Goal: Transaction & Acquisition: Purchase product/service

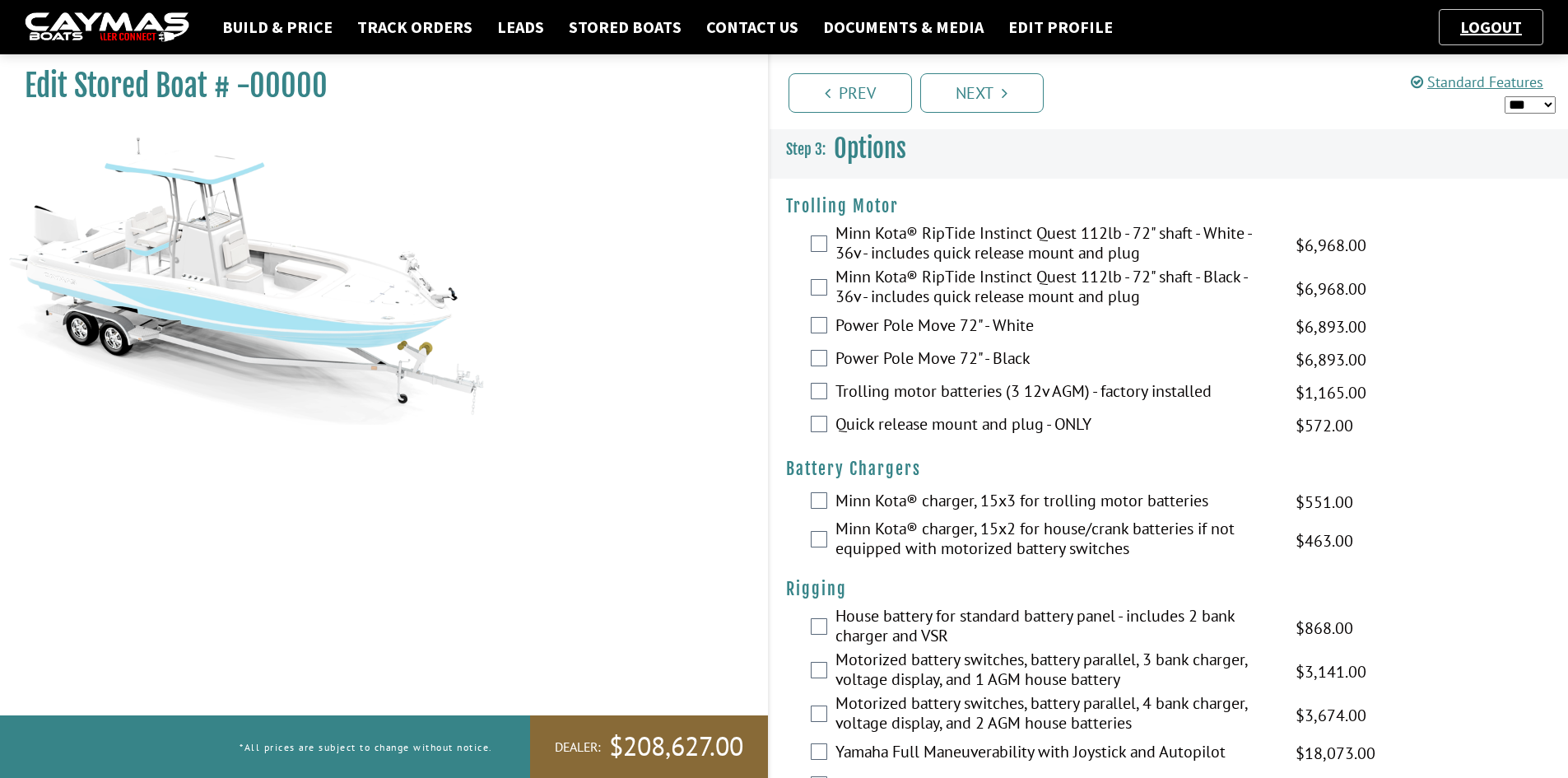
select select "*"
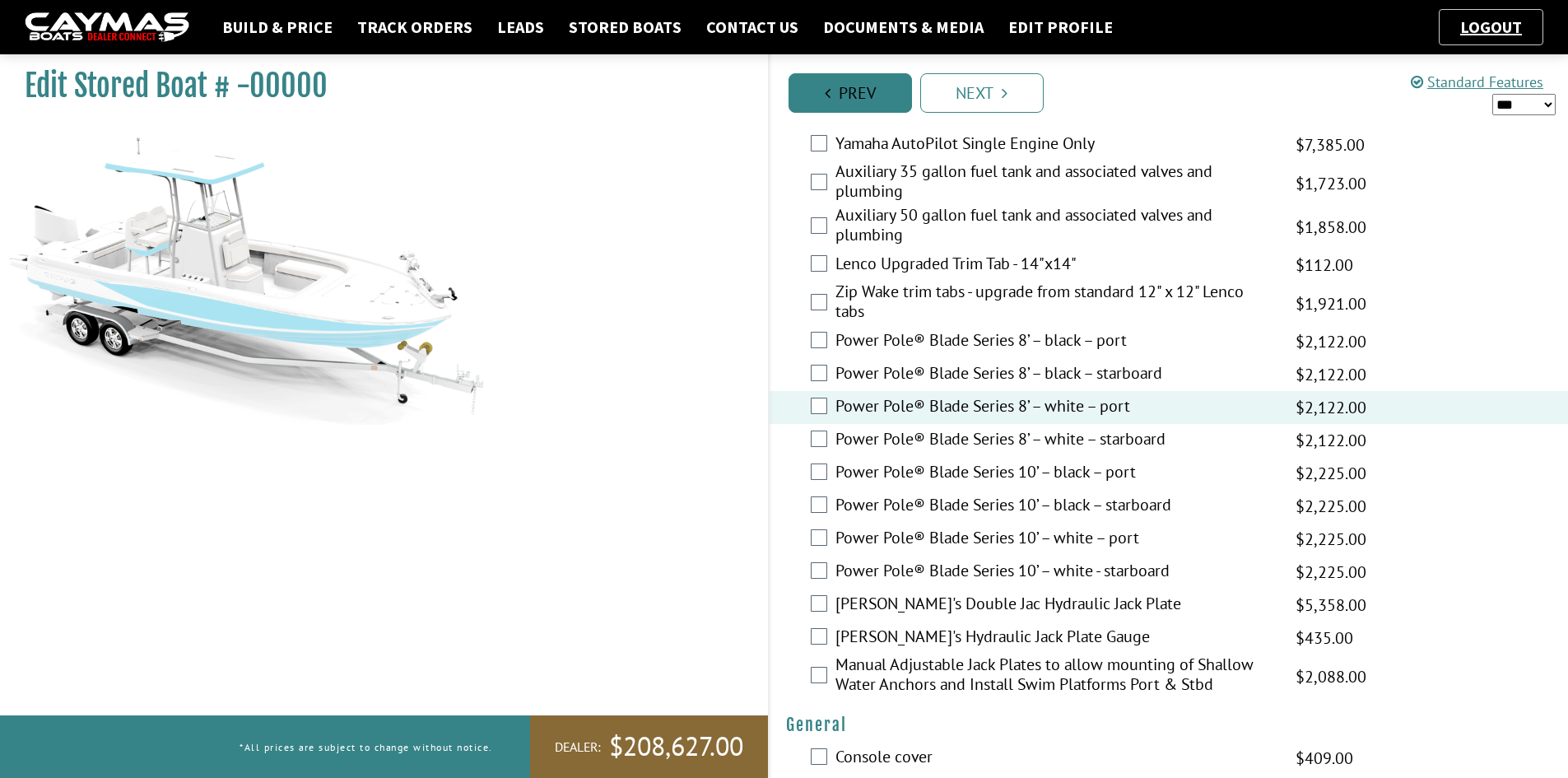
click at [833, 97] on link "Prev" at bounding box center [850, 93] width 124 height 39
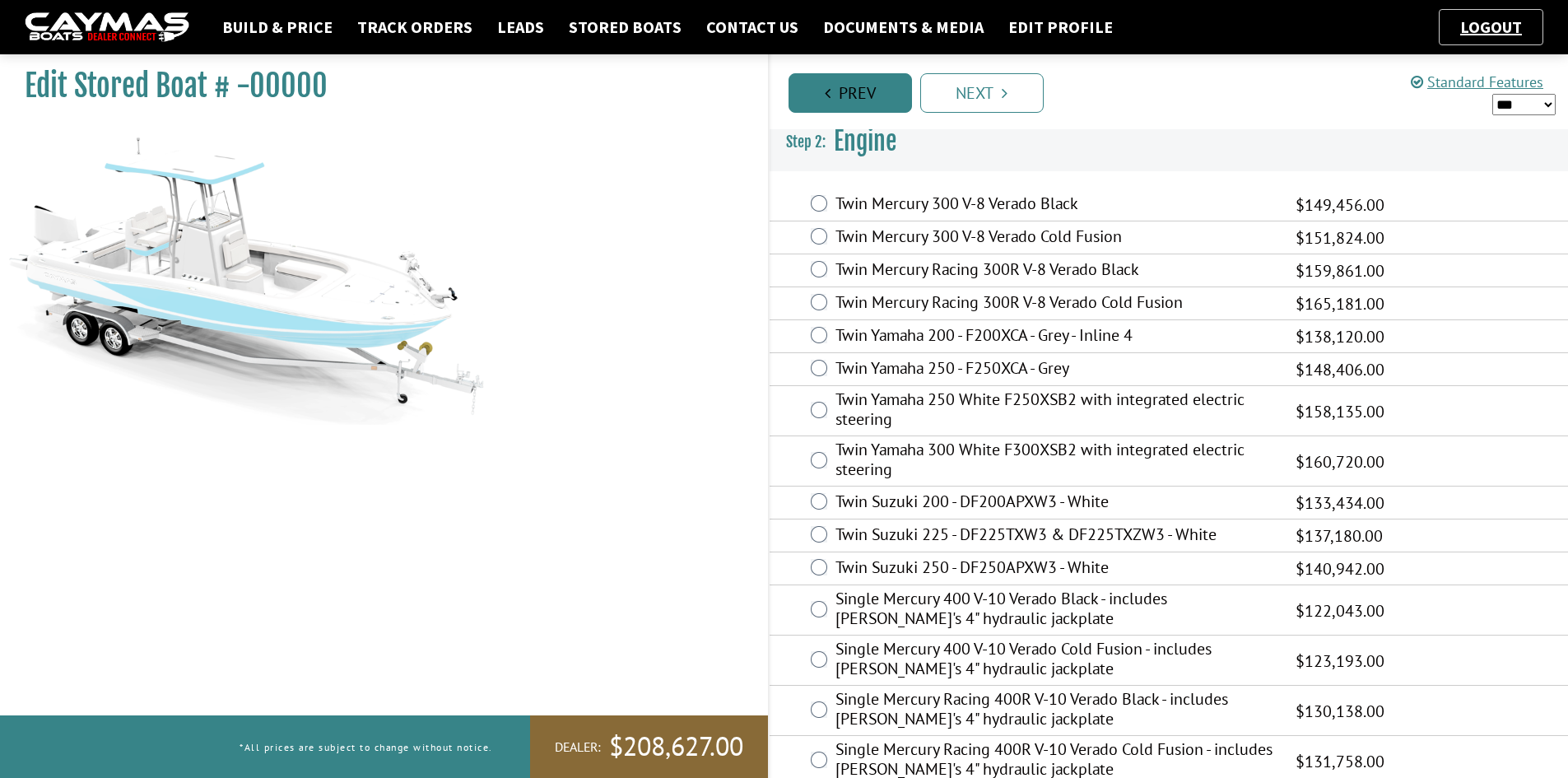
scroll to position [0, 0]
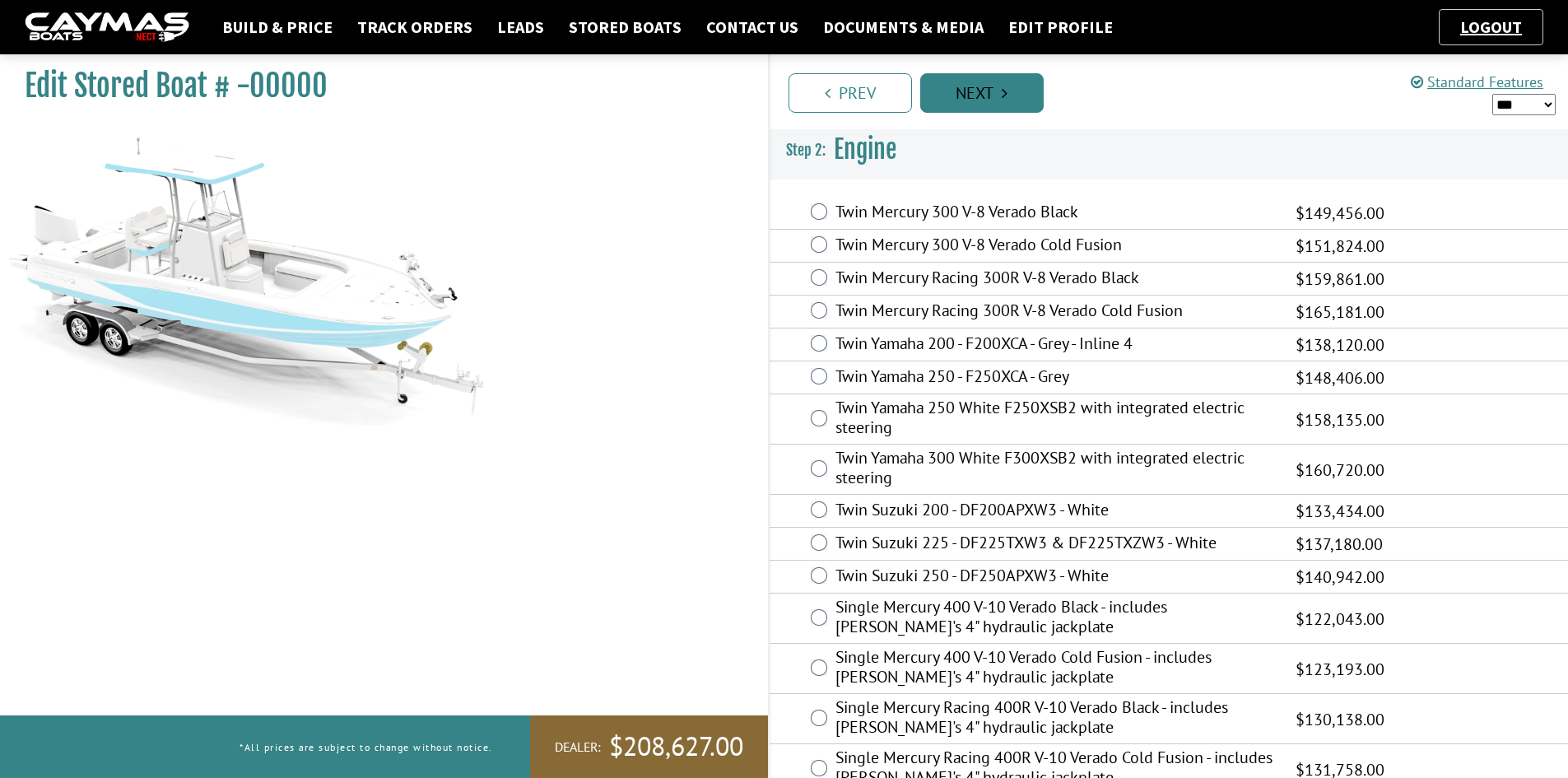
click at [1003, 85] on icon "Pagination" at bounding box center [1004, 94] width 6 height 17
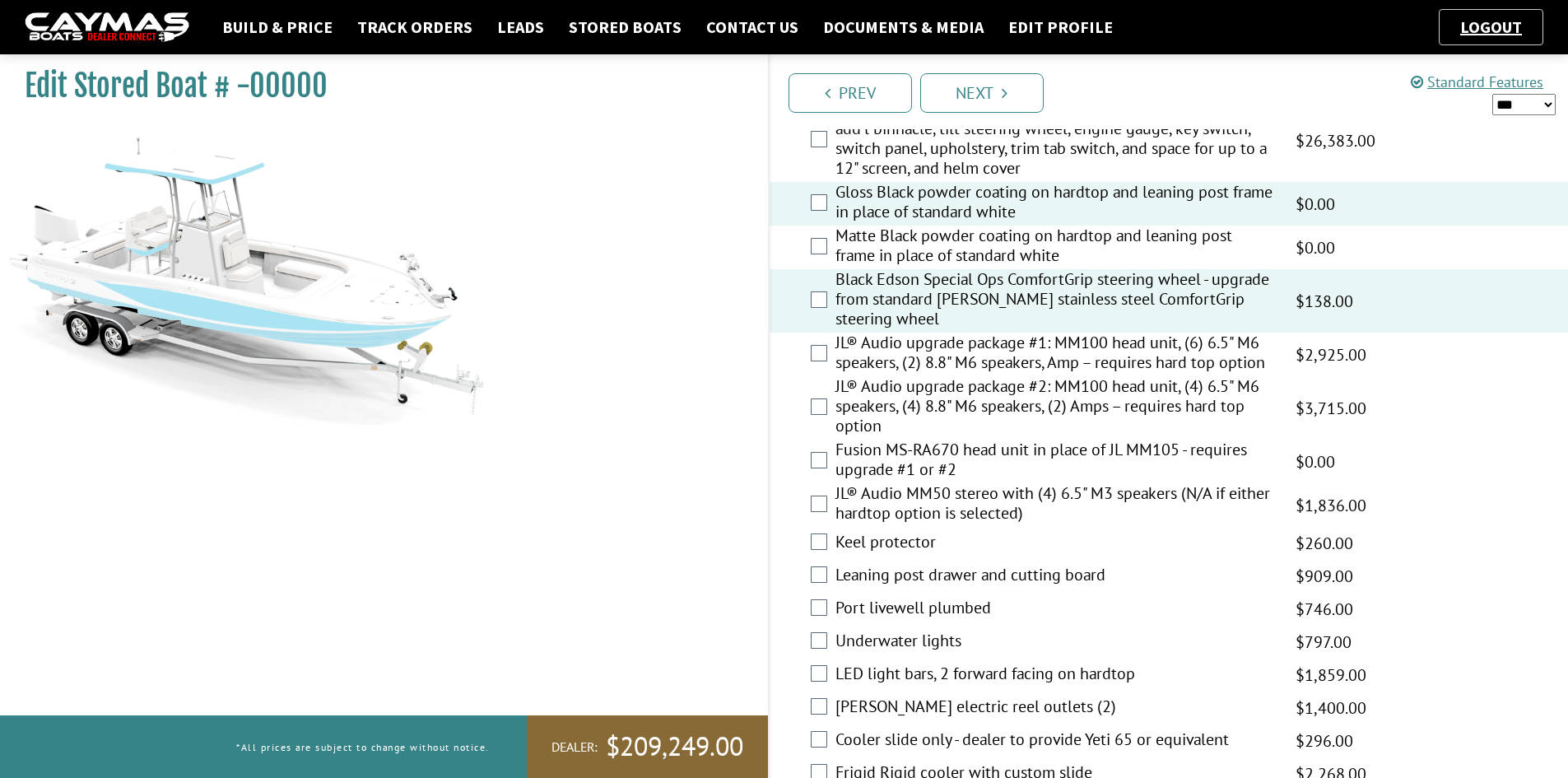
scroll to position [2140, 0]
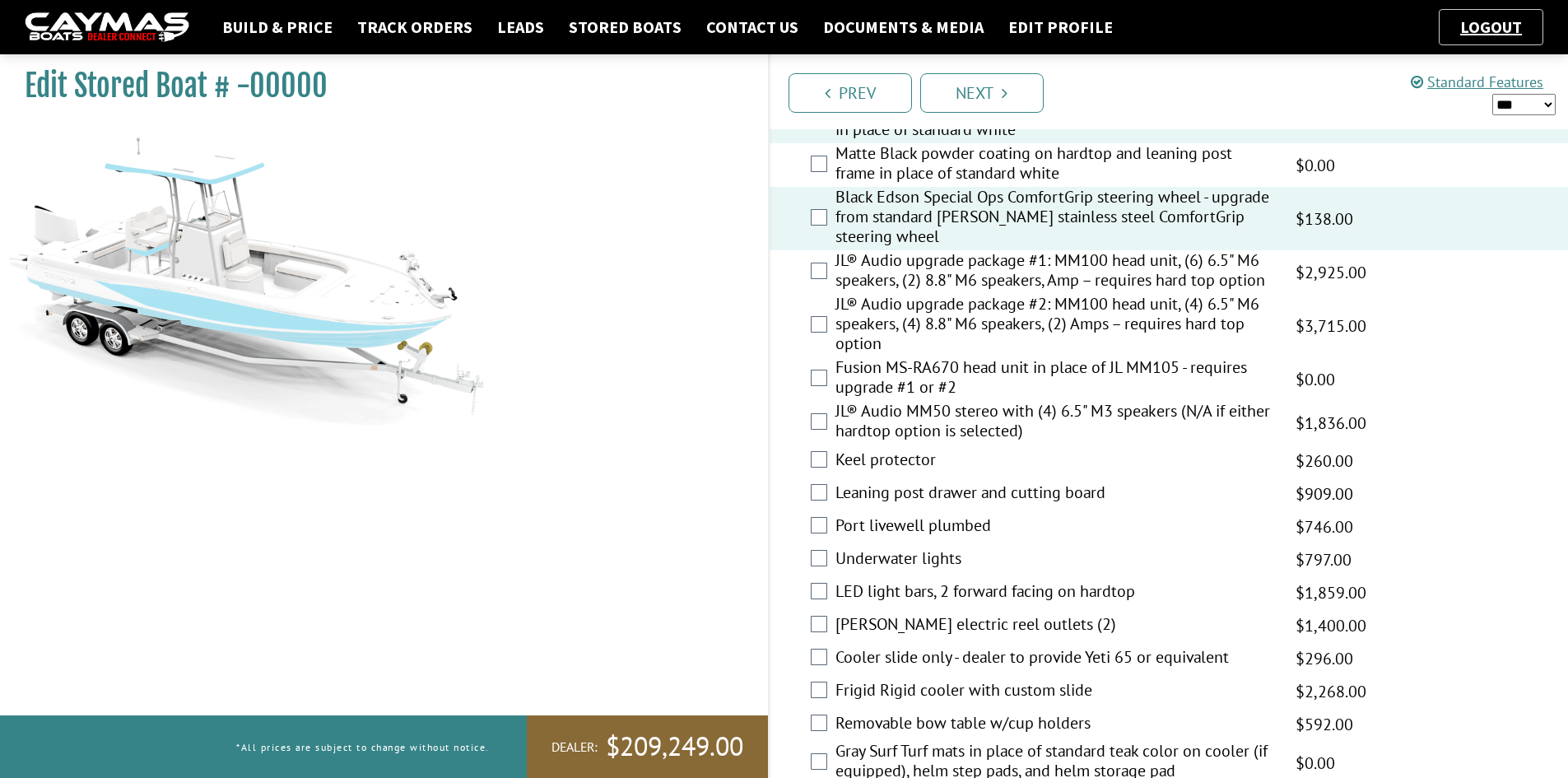
click at [1433, 485] on div "Leaning post drawer and cutting board $1,398.00 MAP $909.00 $1,398.00 MSRP $1,1…" at bounding box center [1169, 493] width 799 height 33
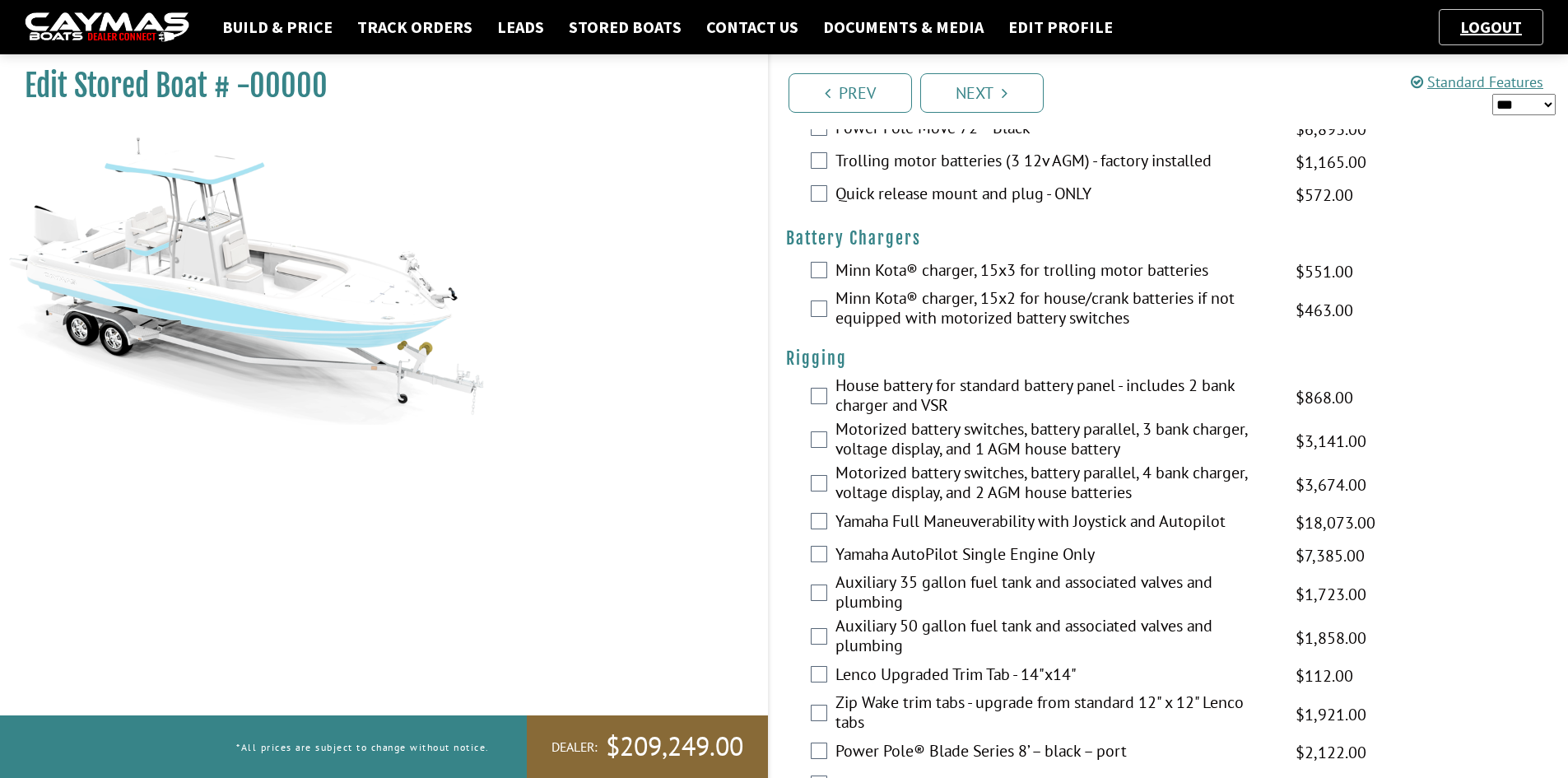
scroll to position [0, 0]
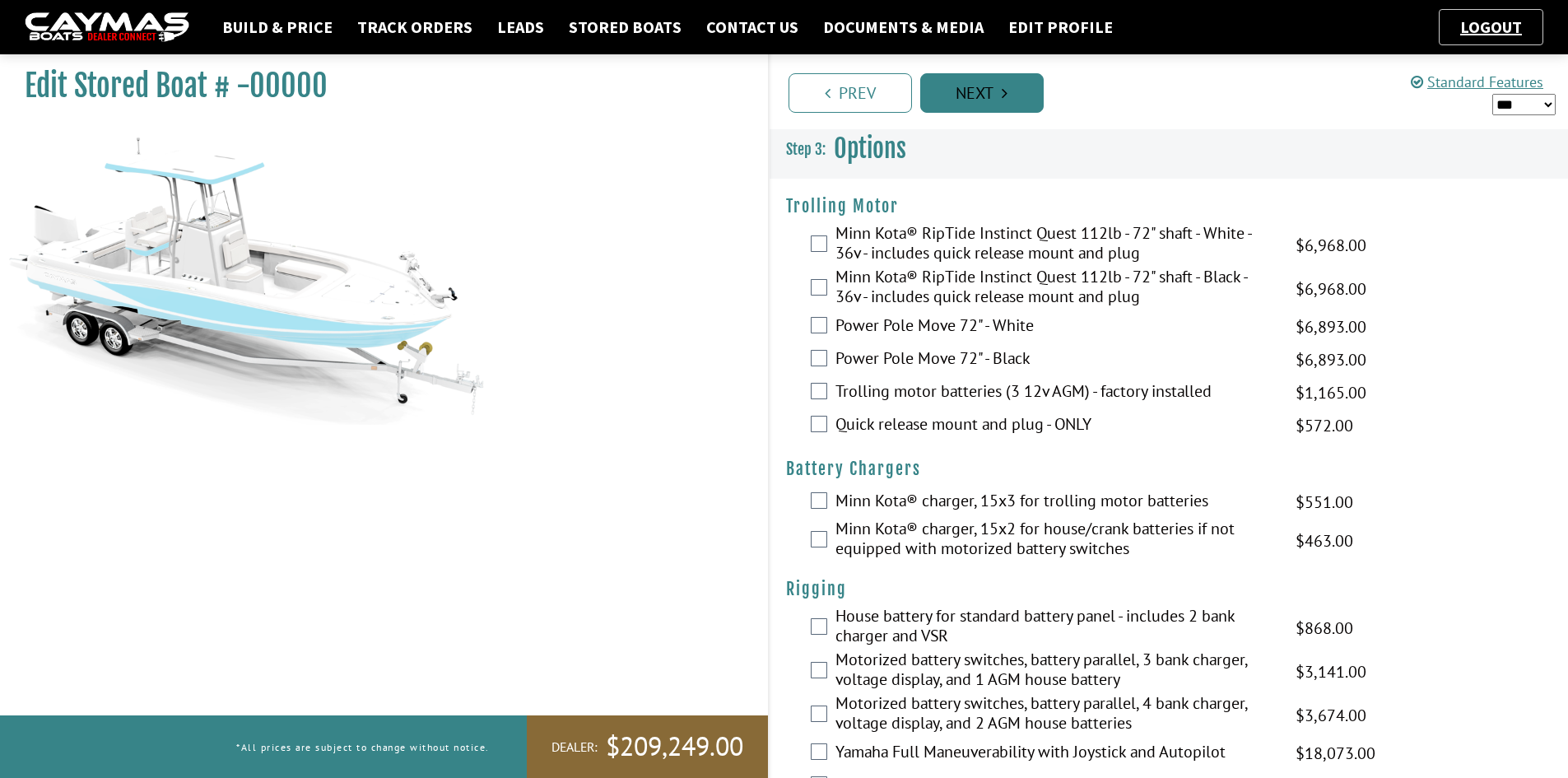
click at [987, 99] on link "Next" at bounding box center [982, 93] width 124 height 39
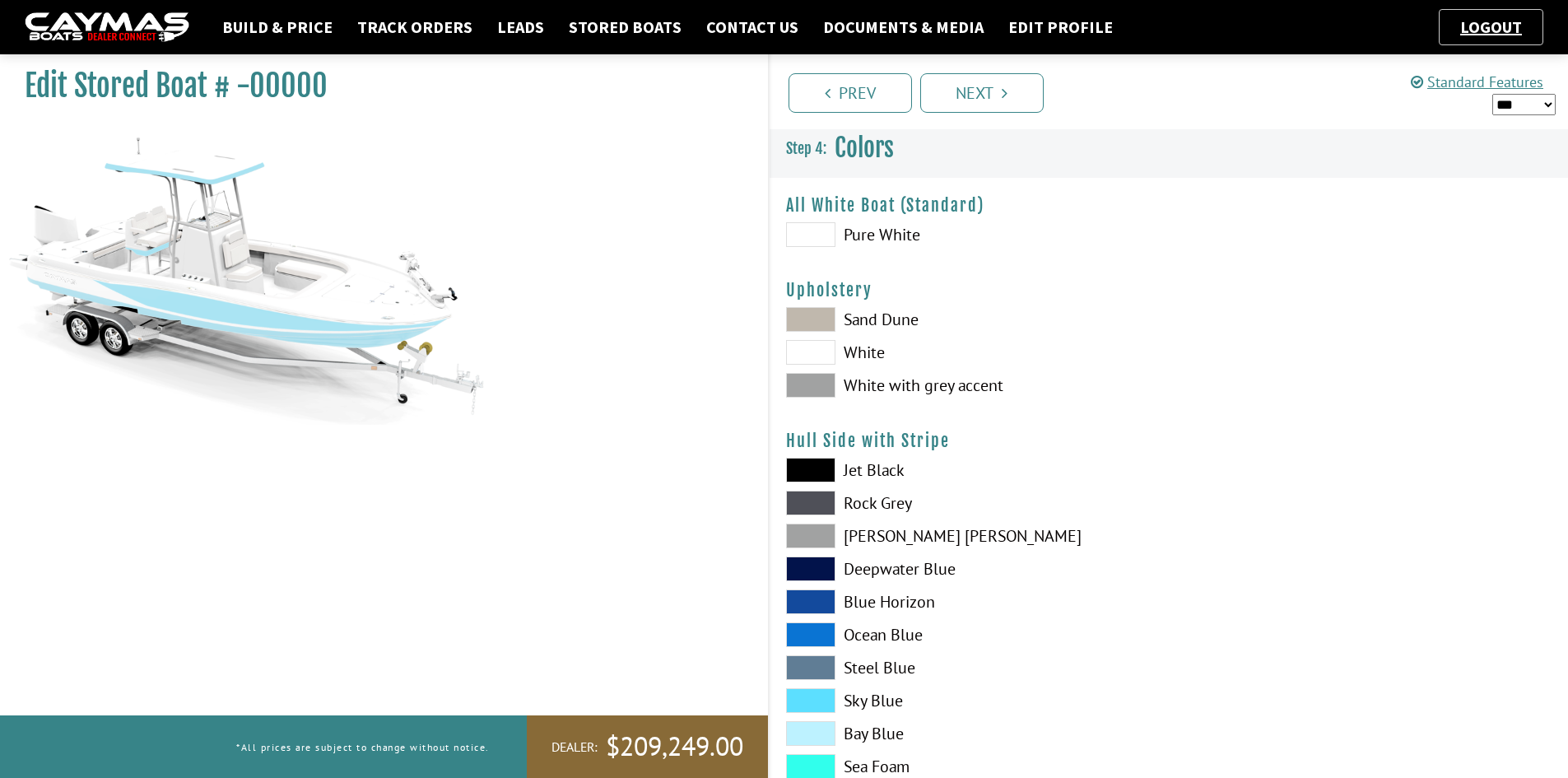
click at [813, 690] on span at bounding box center [811, 700] width 50 height 24
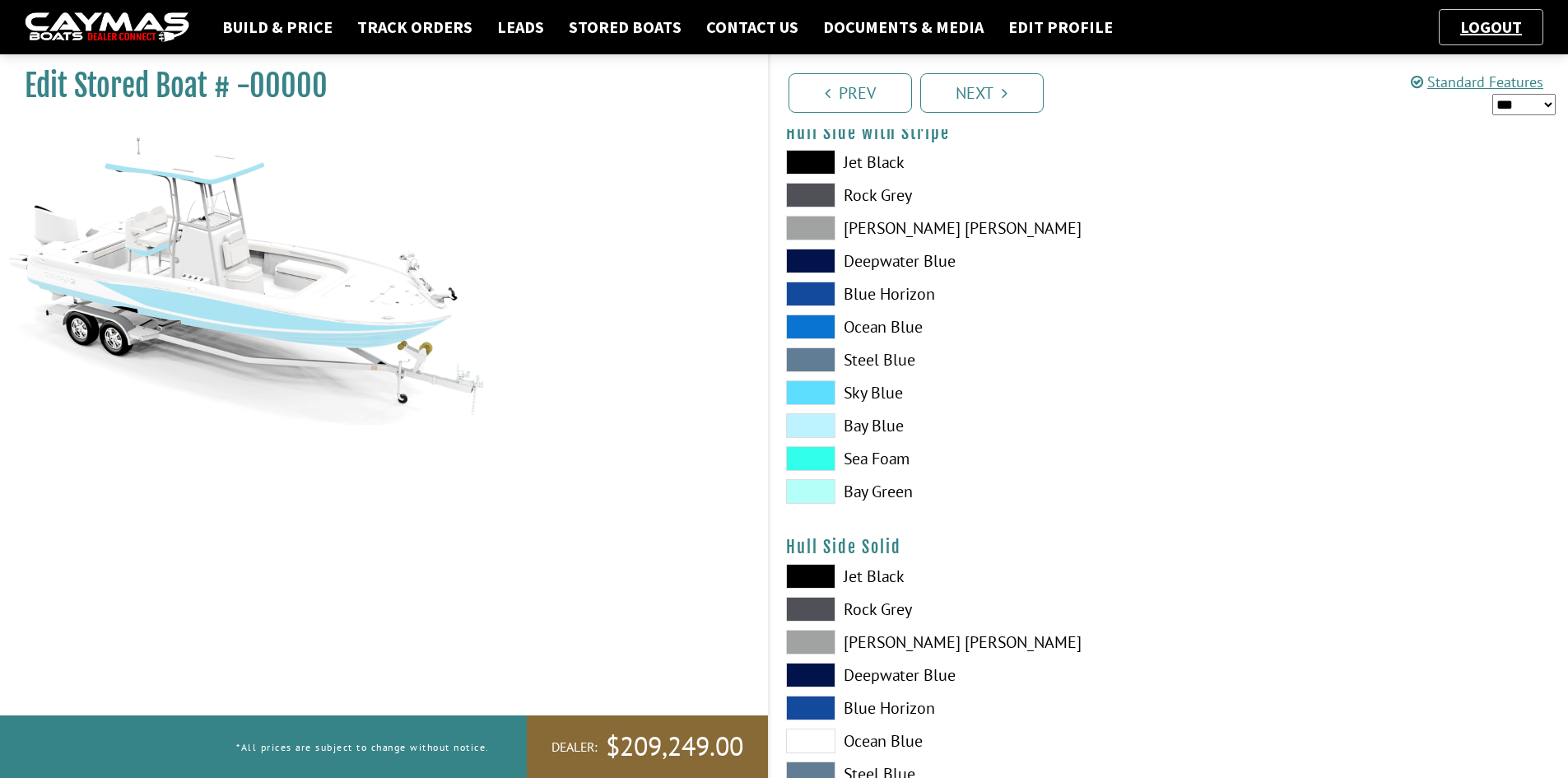
scroll to position [330, 0]
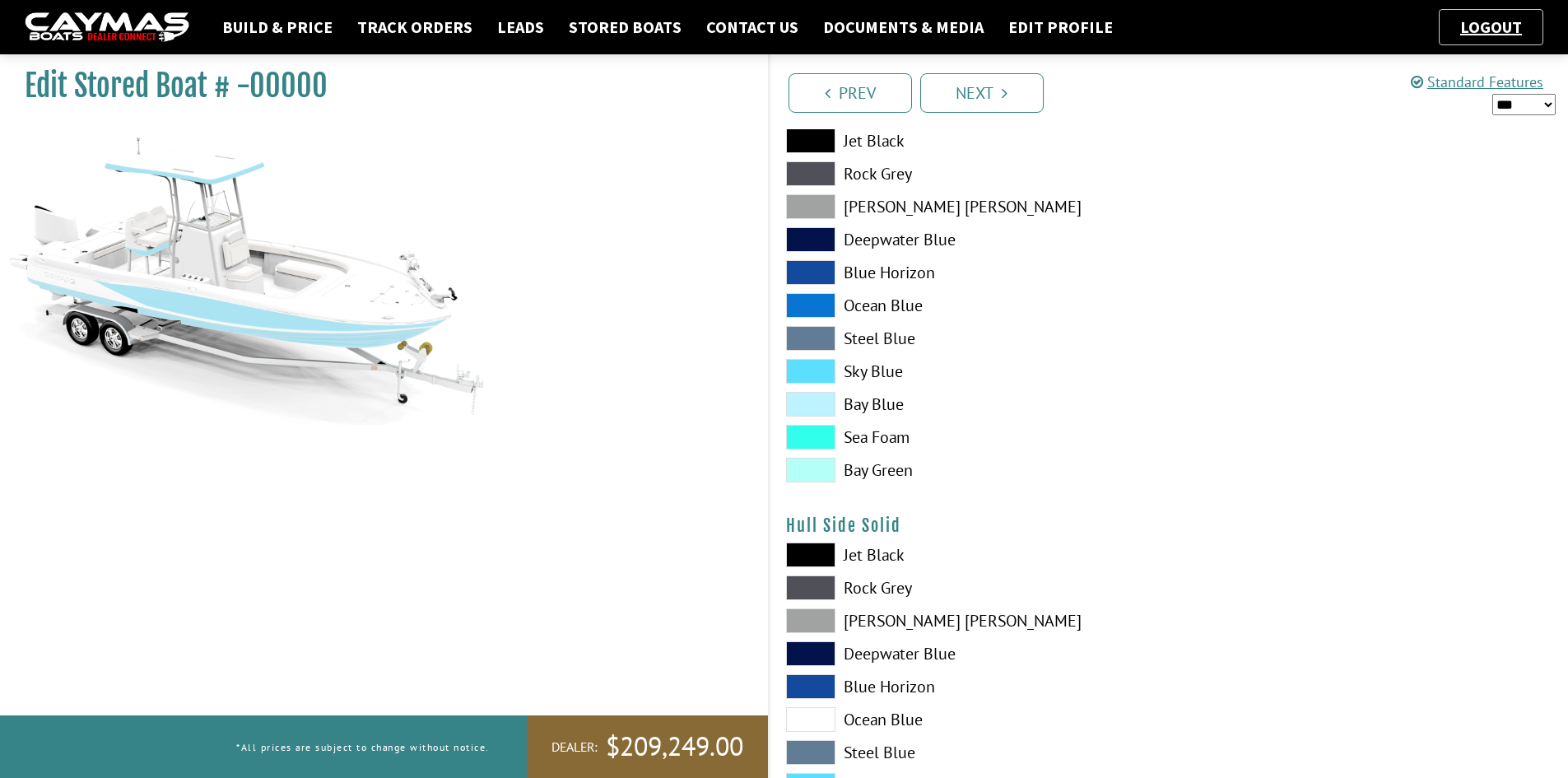
click at [813, 374] on span at bounding box center [811, 371] width 50 height 24
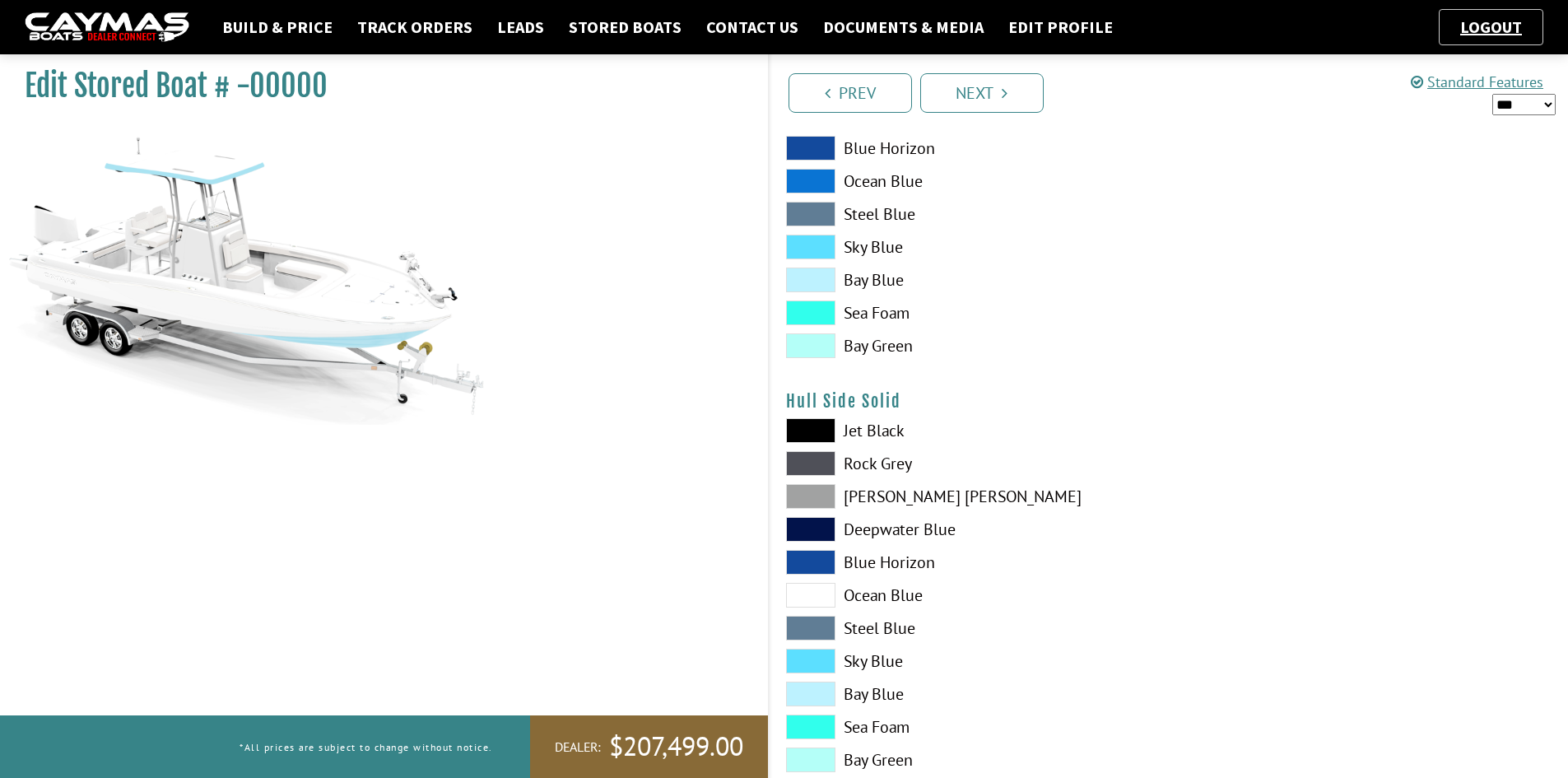
scroll to position [494, 0]
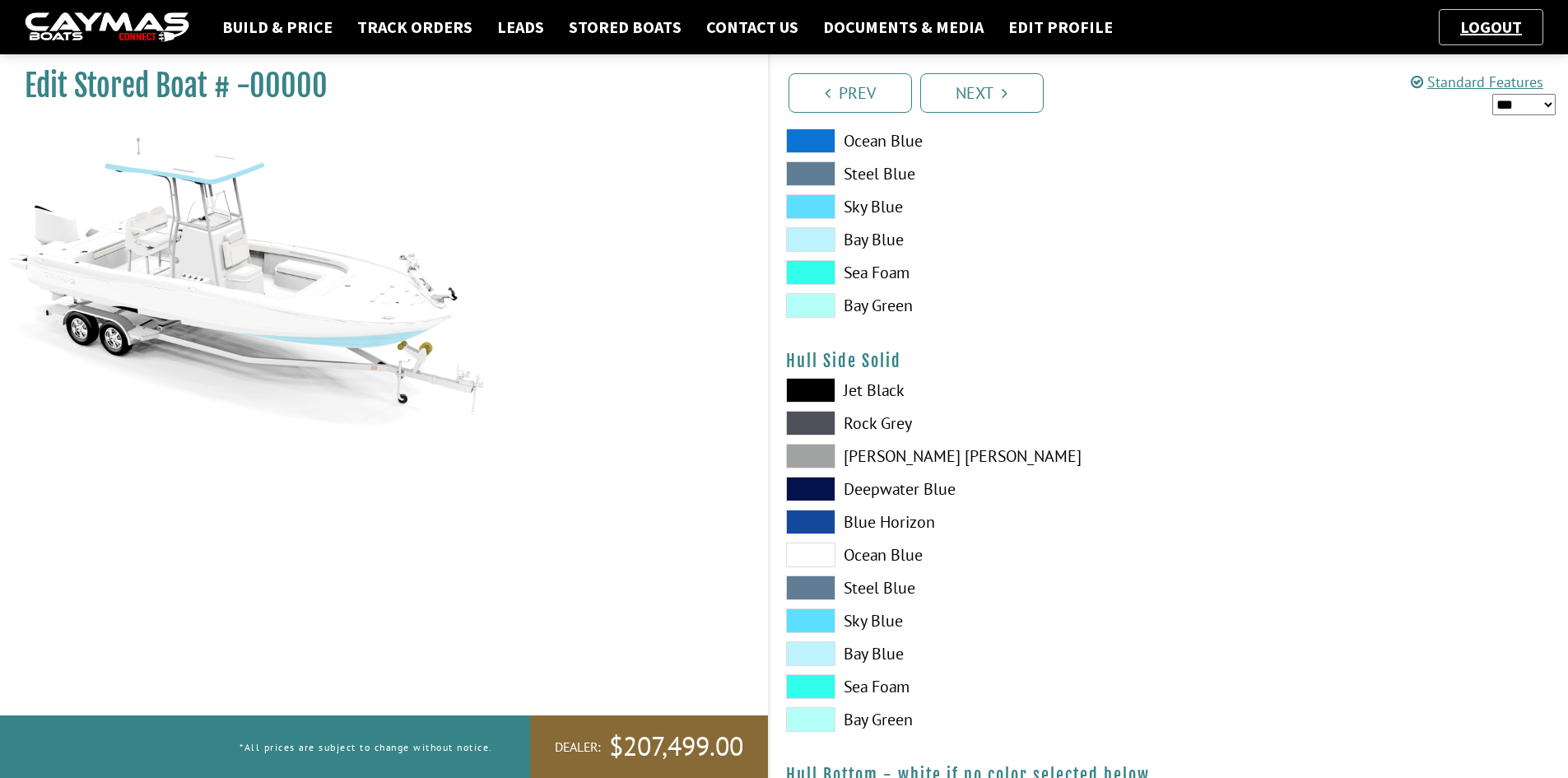
click at [813, 418] on span at bounding box center [811, 423] width 50 height 24
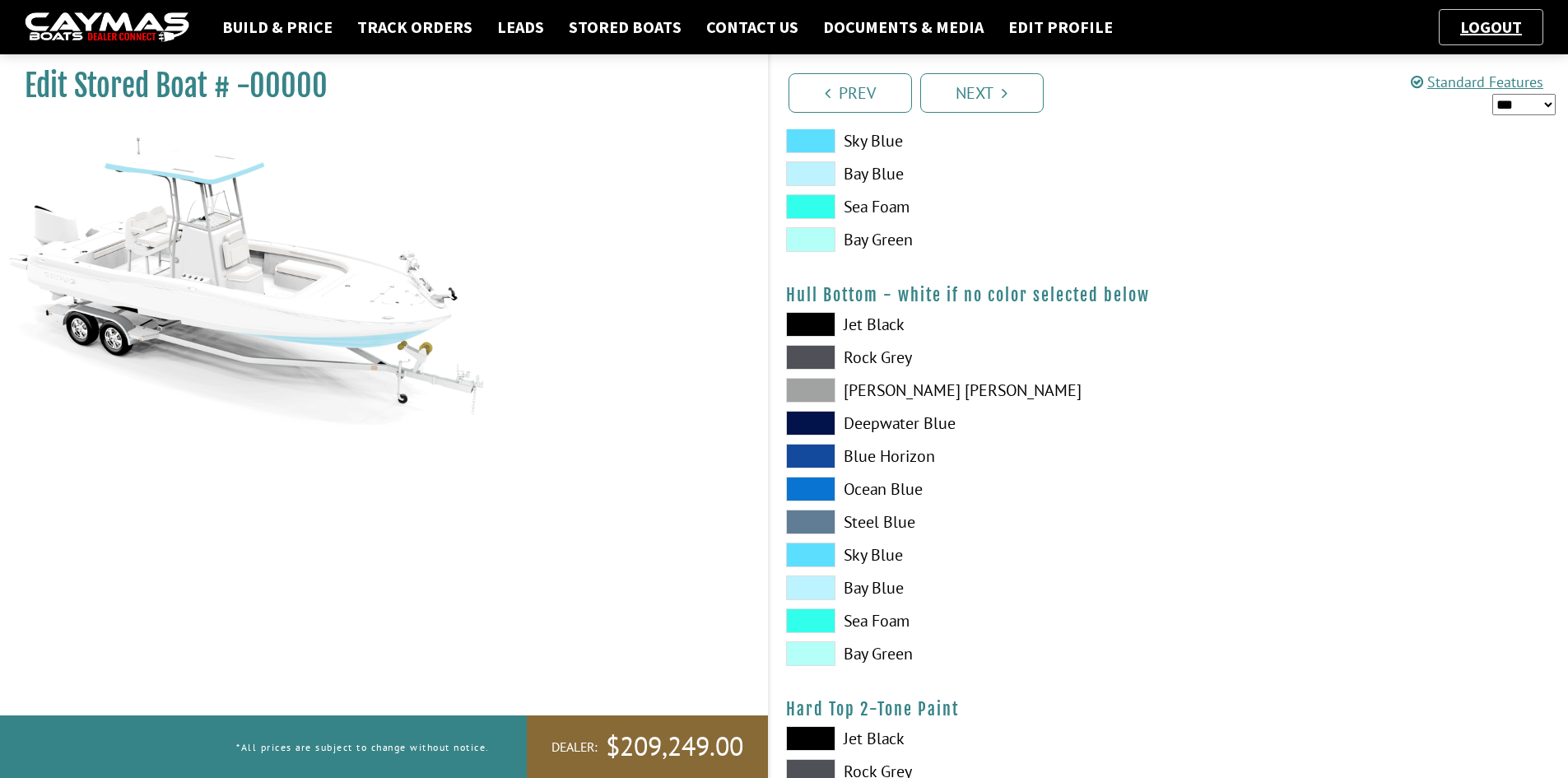
scroll to position [988, 0]
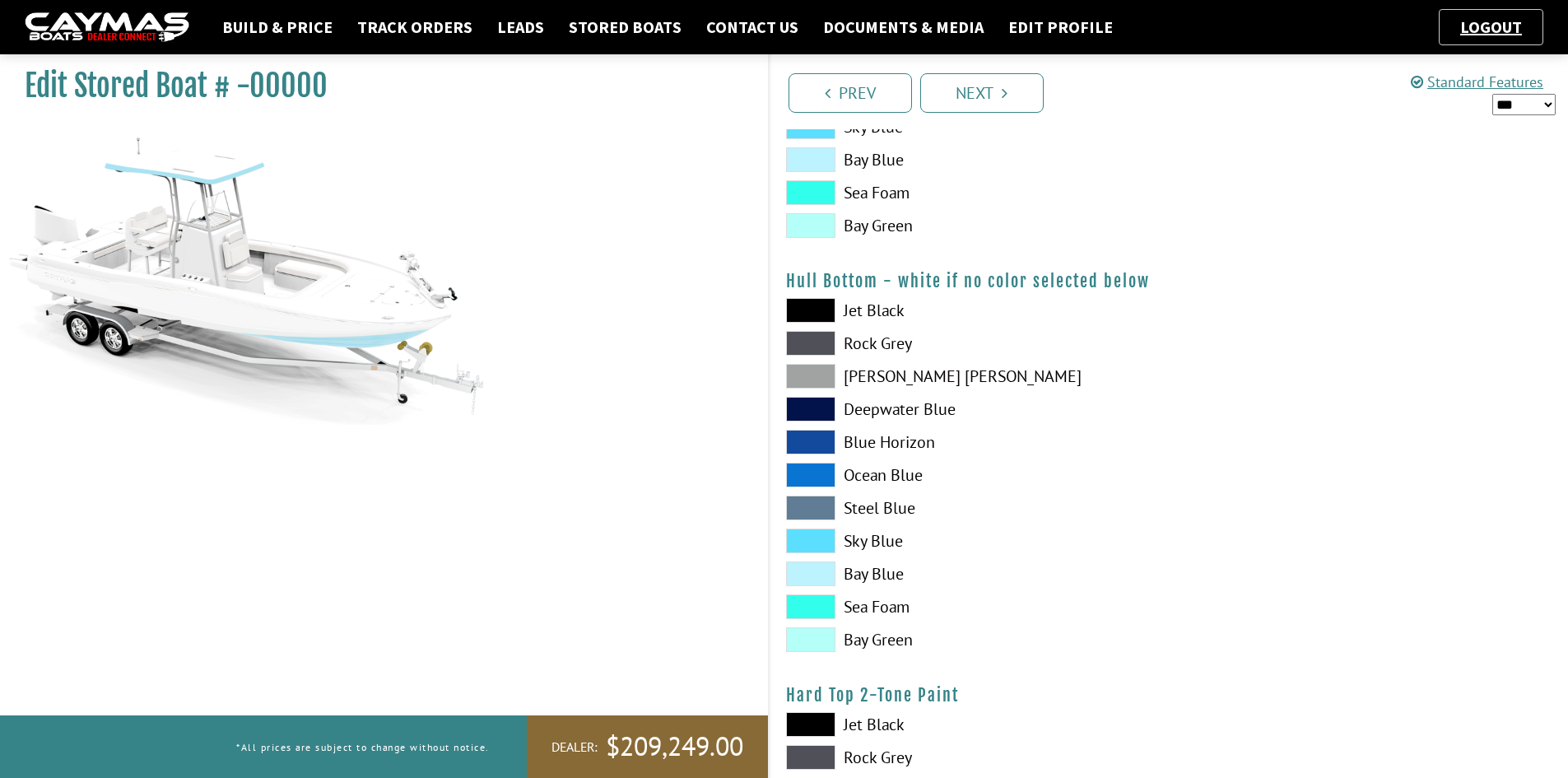
click at [816, 532] on span at bounding box center [811, 540] width 50 height 24
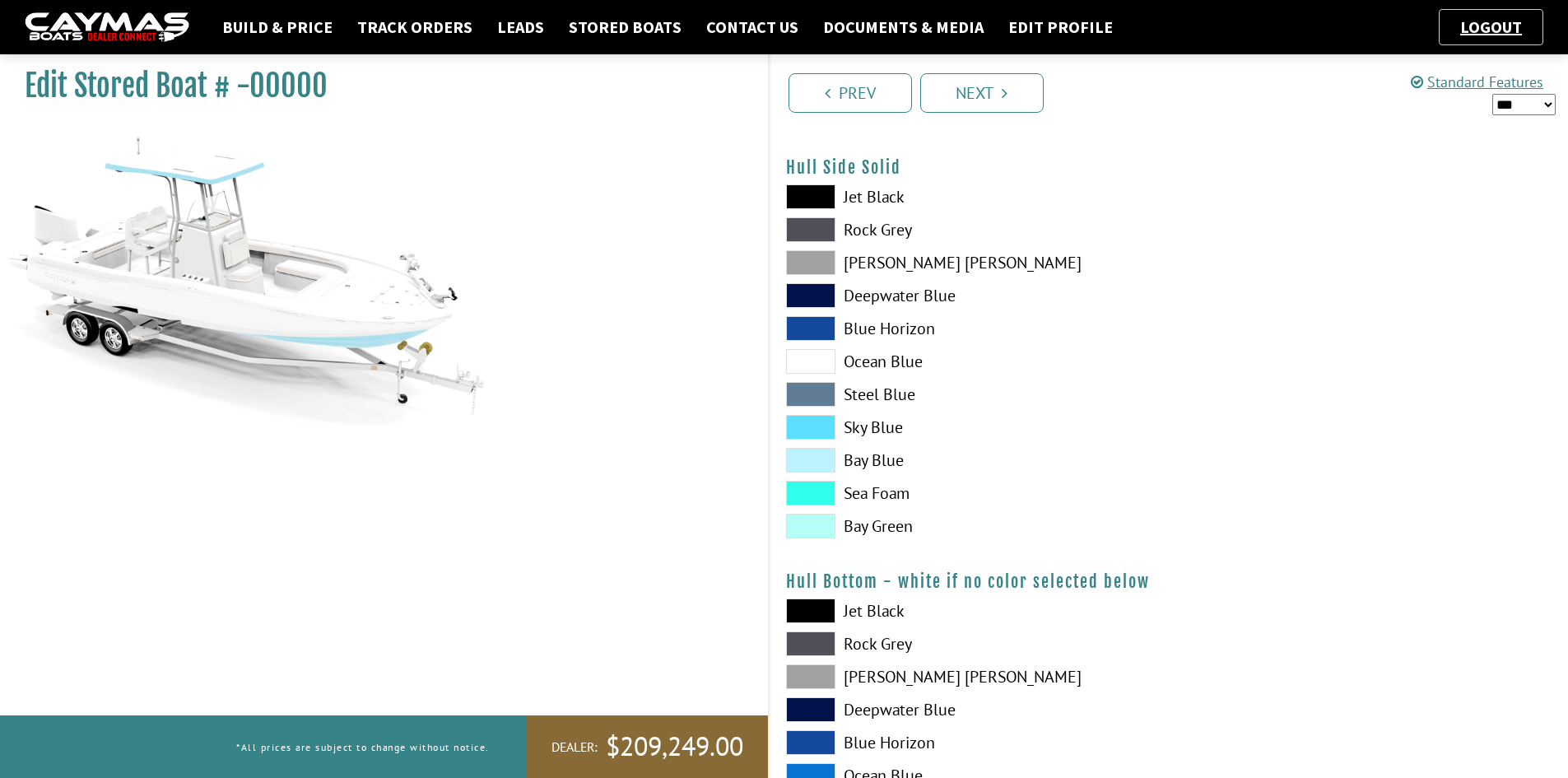
scroll to position [658, 0]
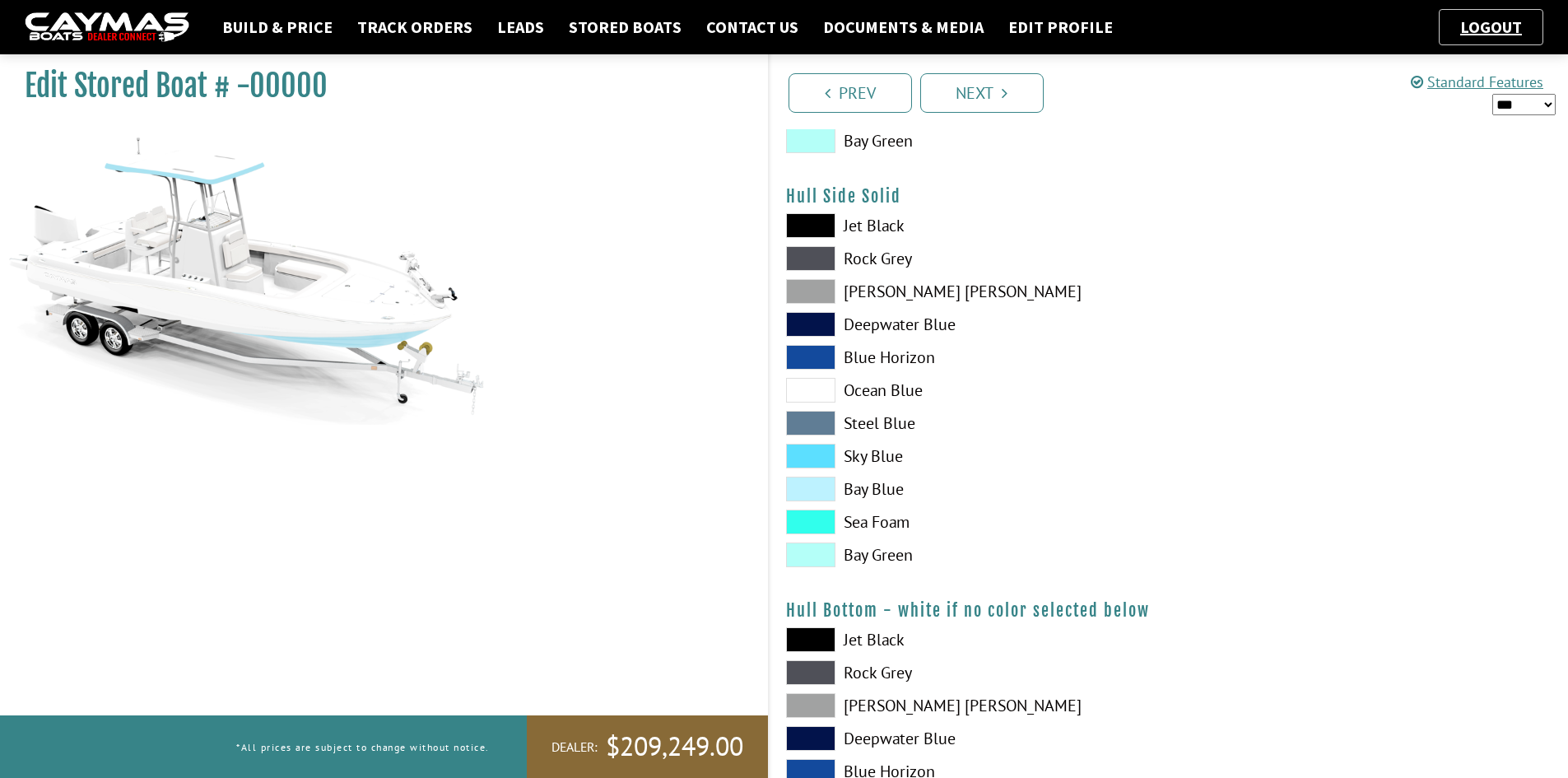
click at [819, 256] on span at bounding box center [811, 258] width 50 height 24
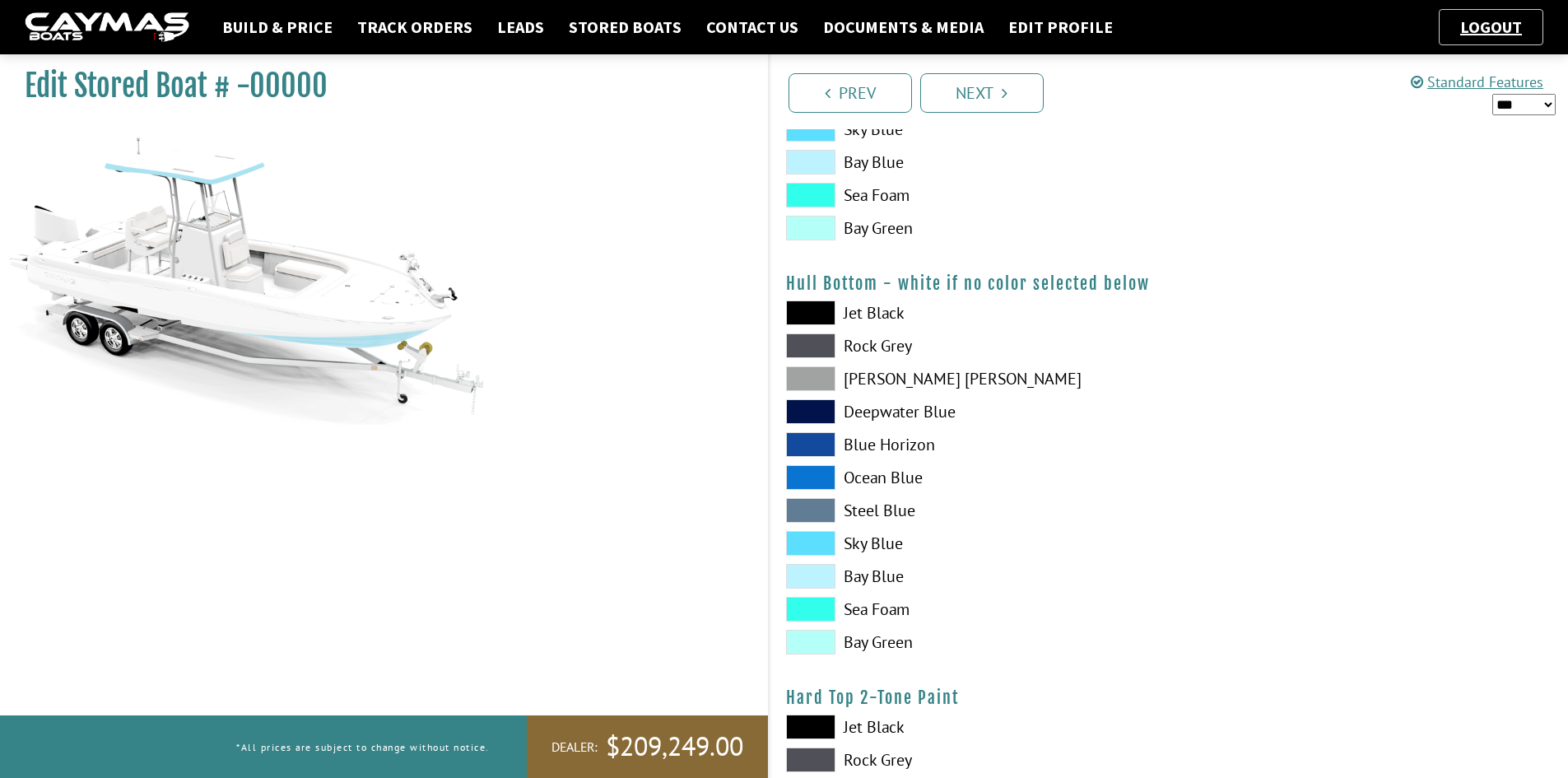
scroll to position [988, 0]
click at [799, 549] on span at bounding box center [811, 540] width 50 height 24
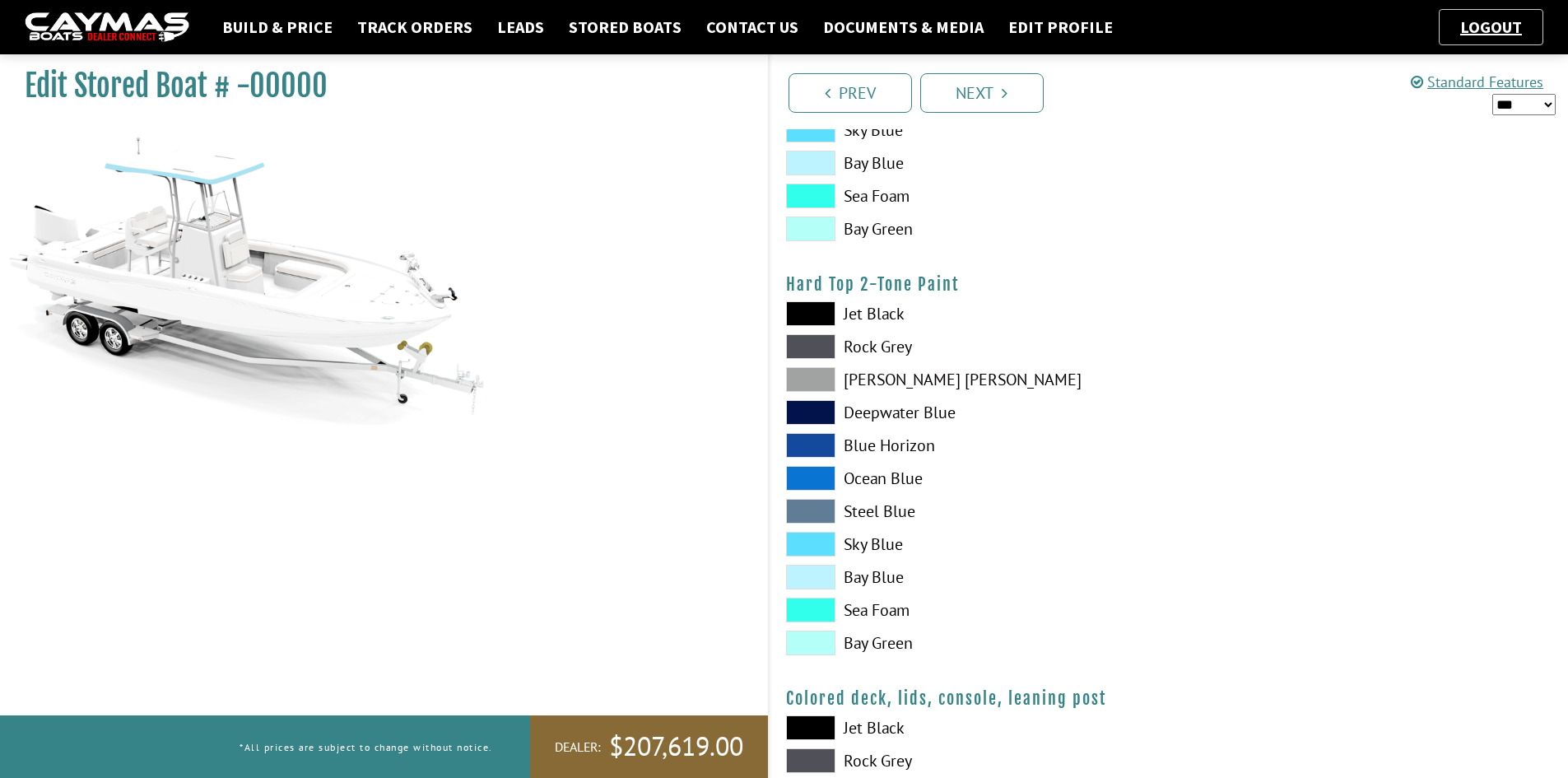
scroll to position [1400, 0]
click at [811, 344] on span at bounding box center [811, 345] width 50 height 24
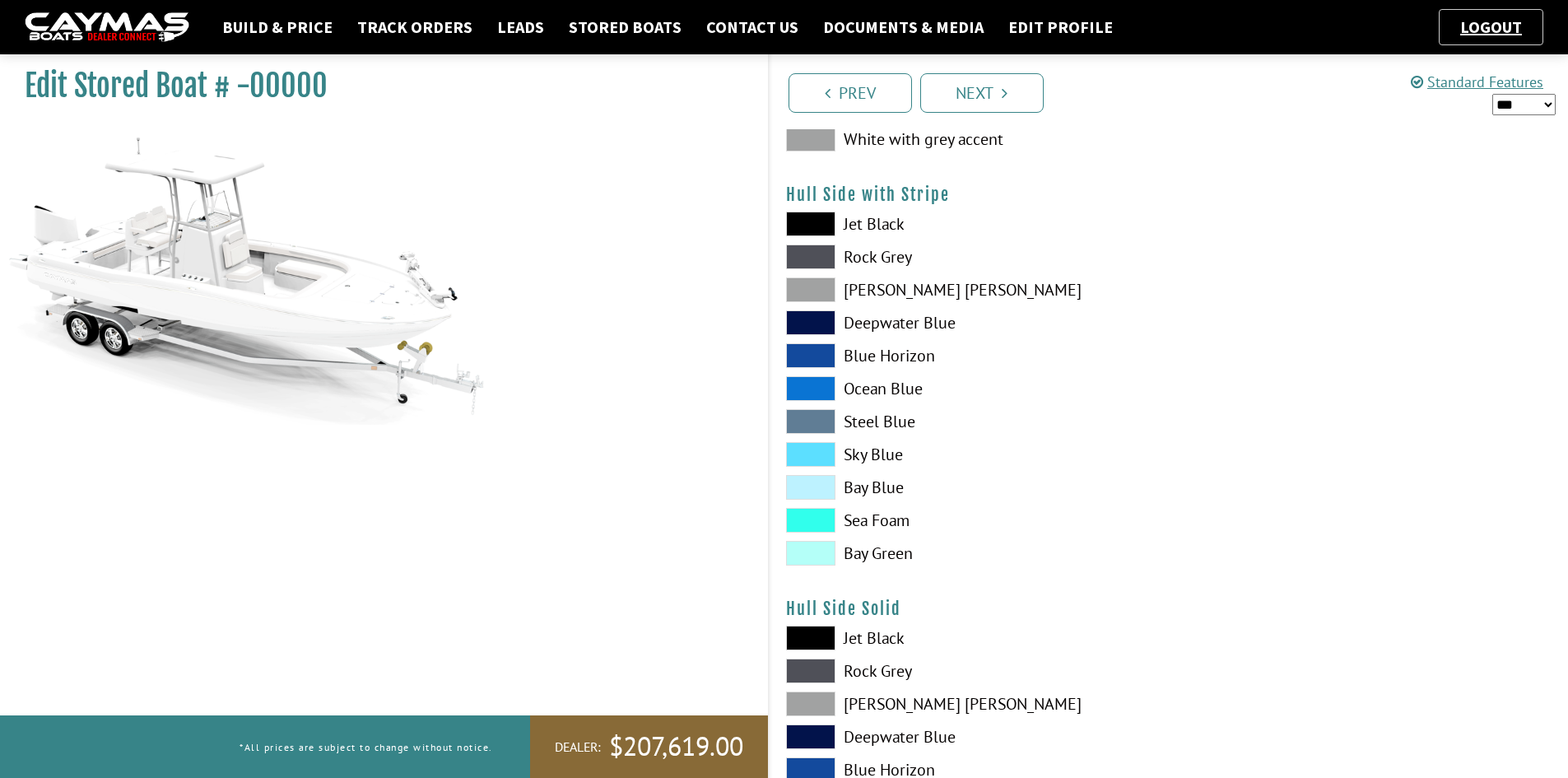
scroll to position [0, 0]
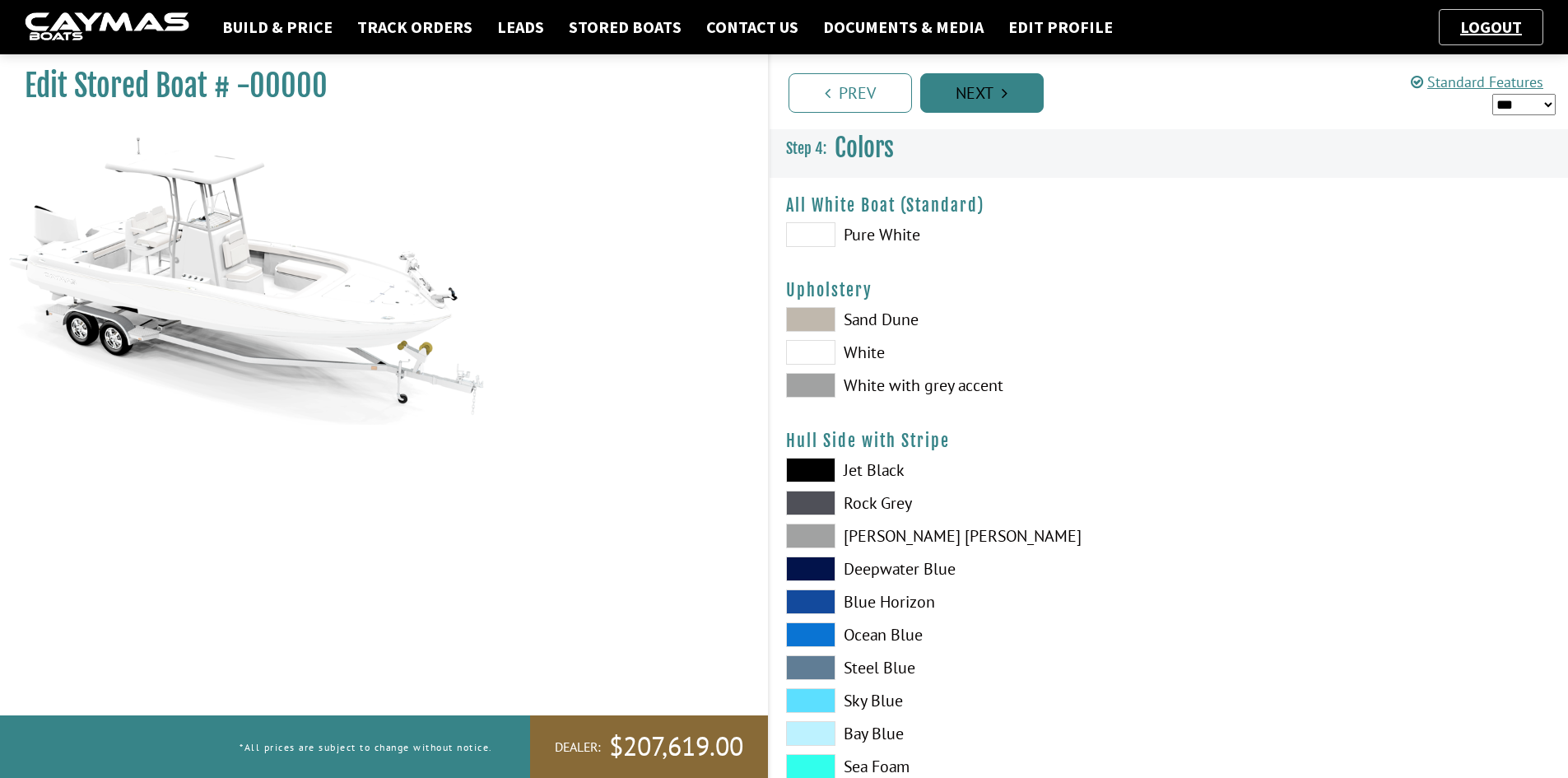
click at [987, 98] on link "Next" at bounding box center [982, 93] width 124 height 39
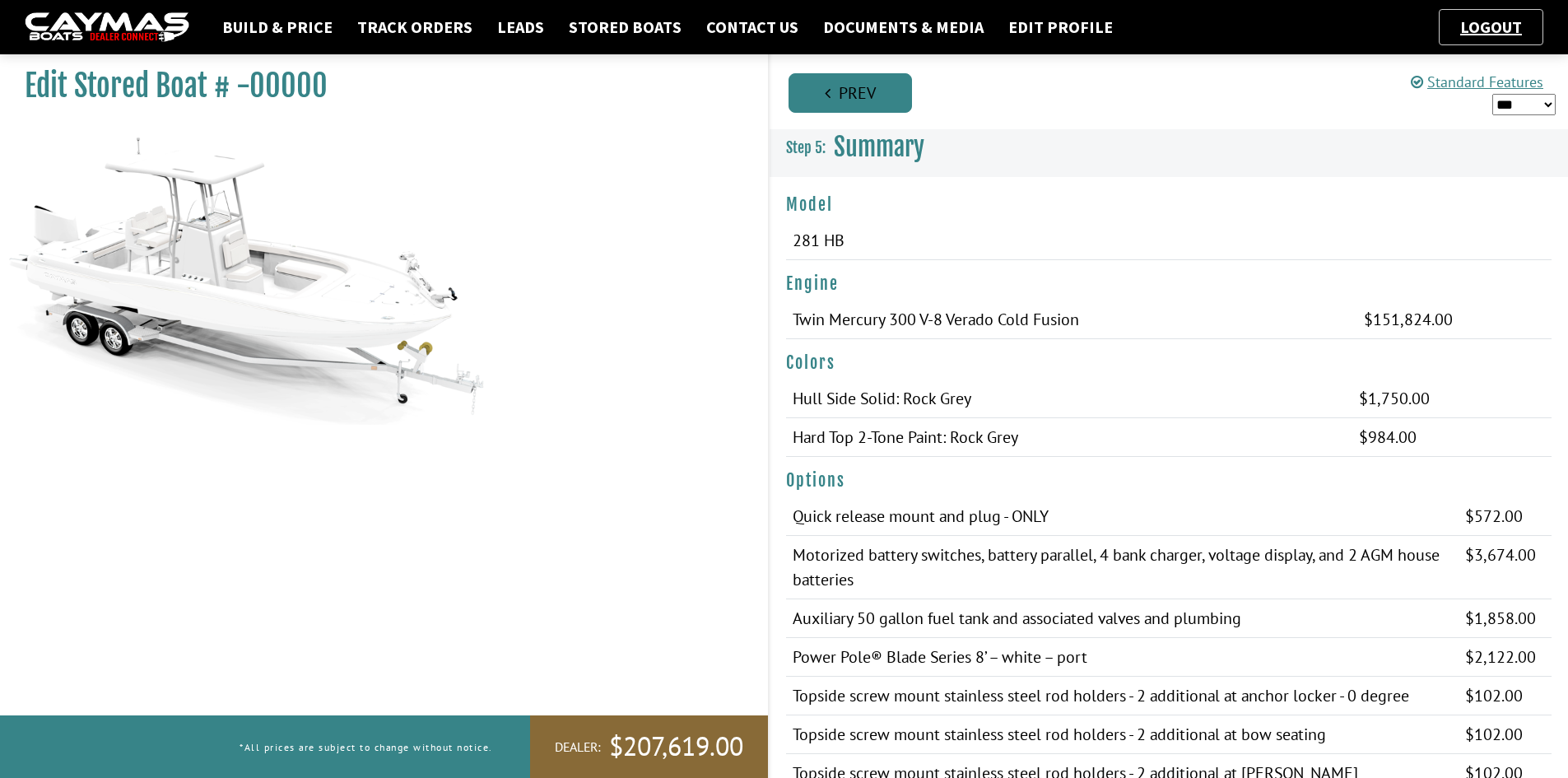
drag, startPoint x: 807, startPoint y: 93, endPoint x: 810, endPoint y: 103, distance: 10.4
click at [807, 92] on link "Prev" at bounding box center [850, 93] width 124 height 39
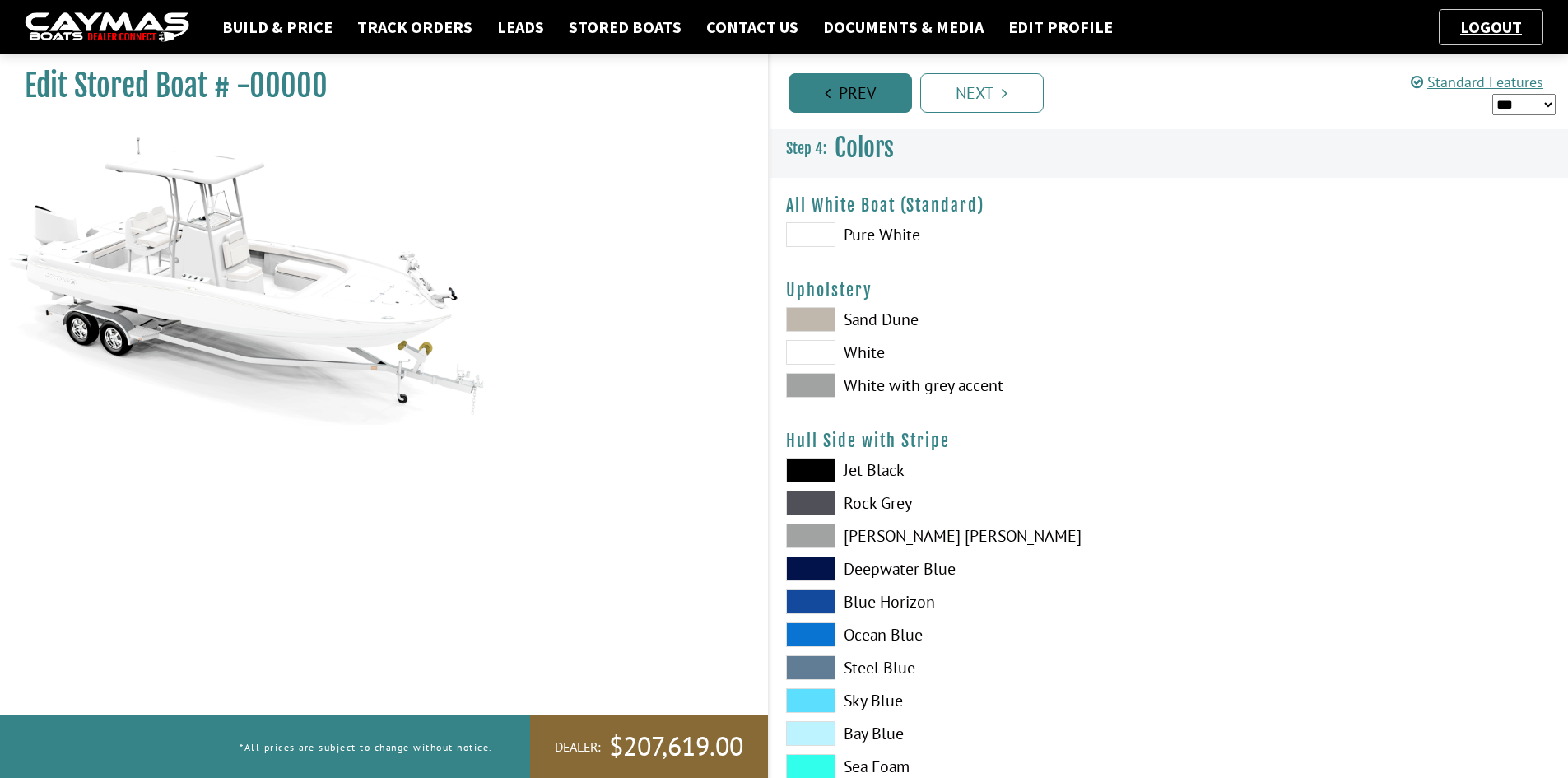
click at [865, 96] on link "Prev" at bounding box center [850, 93] width 124 height 39
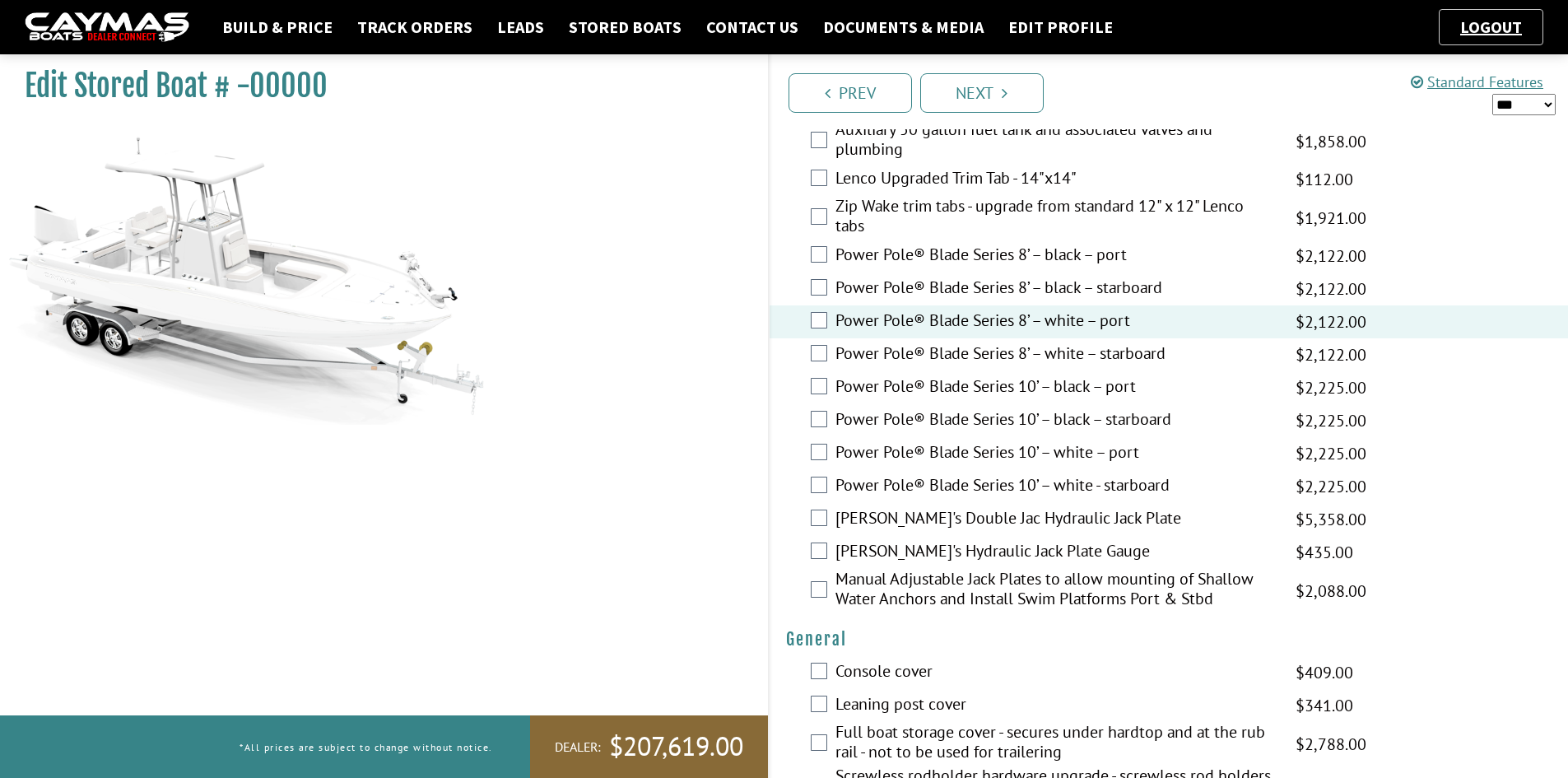
scroll to position [741, 0]
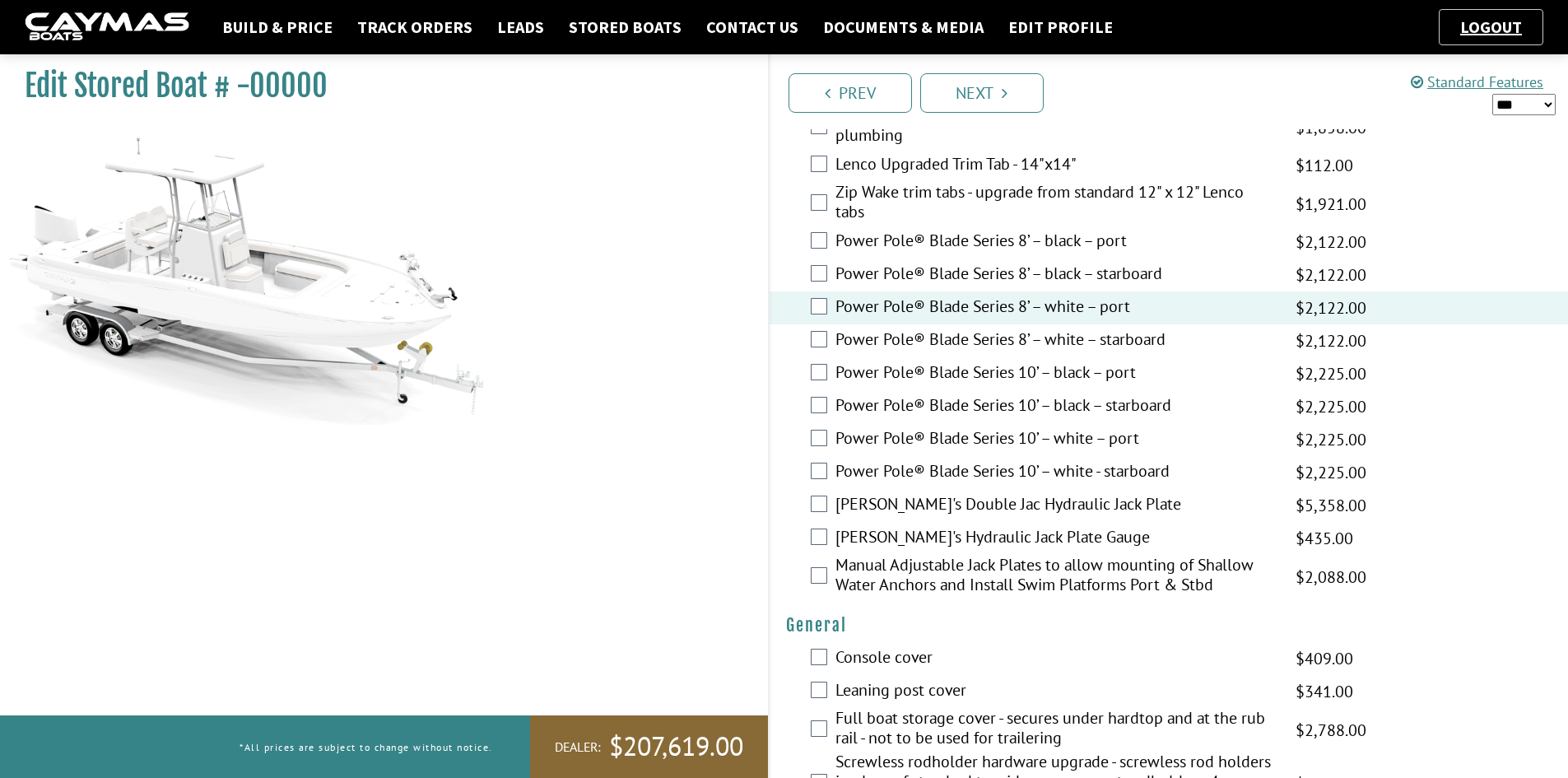
click at [1039, 505] on label "[PERSON_NAME]'s Double Jac Hydraulic Jack Plate" at bounding box center [1054, 506] width 439 height 23
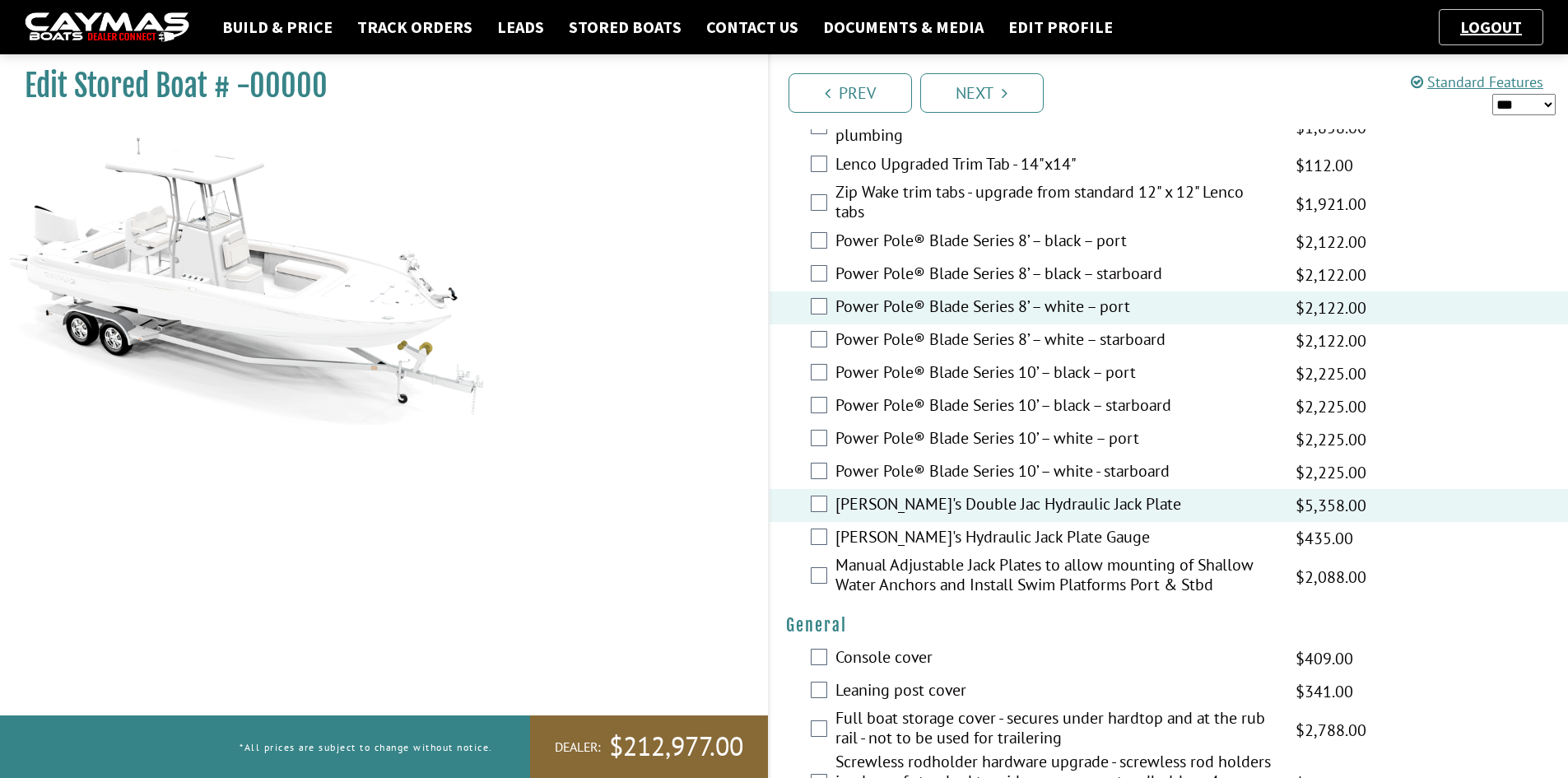
click at [1134, 336] on label "Power Pole® Blade Series 8’ – white – starboard" at bounding box center [1054, 341] width 439 height 23
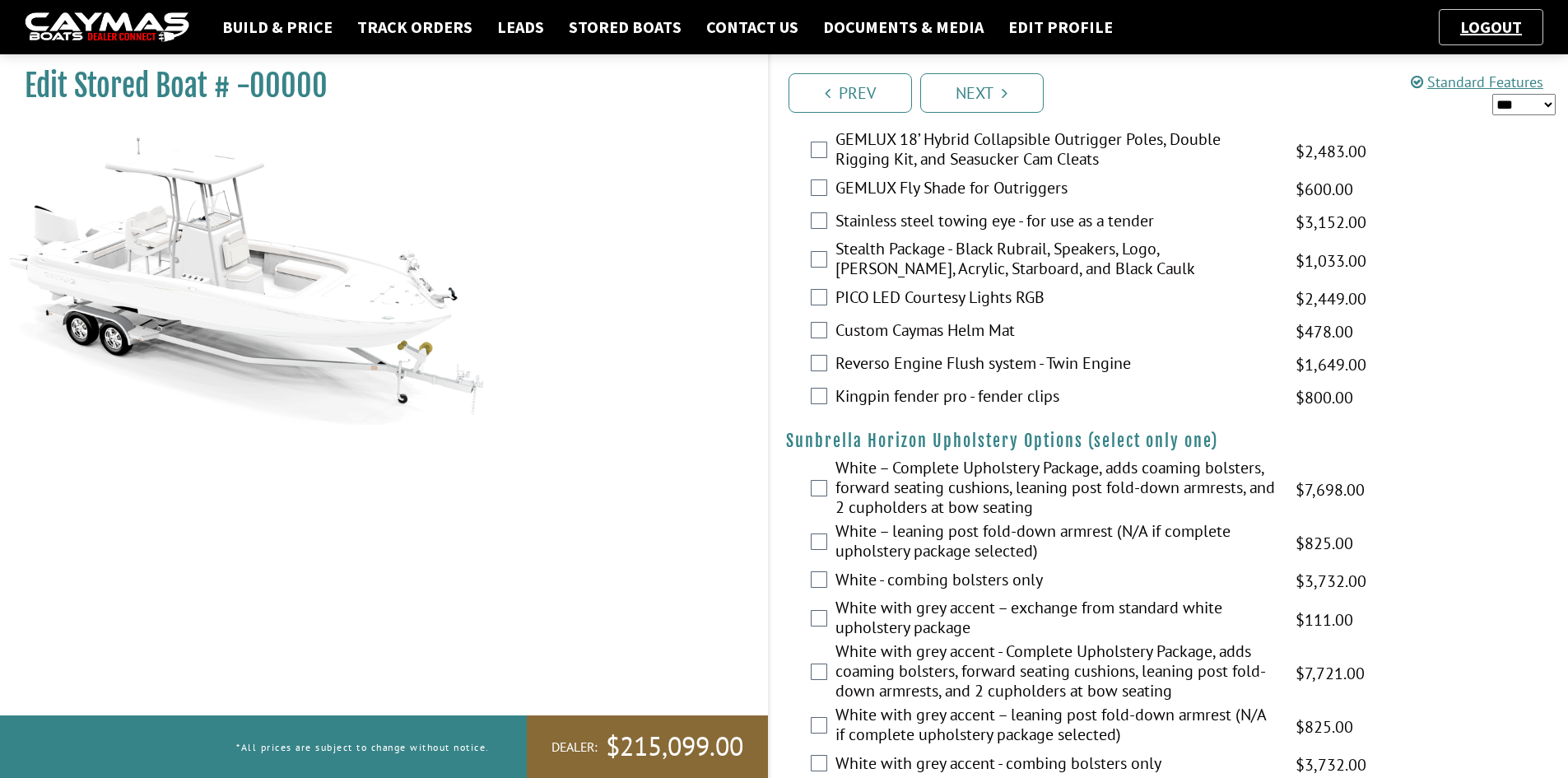
scroll to position [3046, 0]
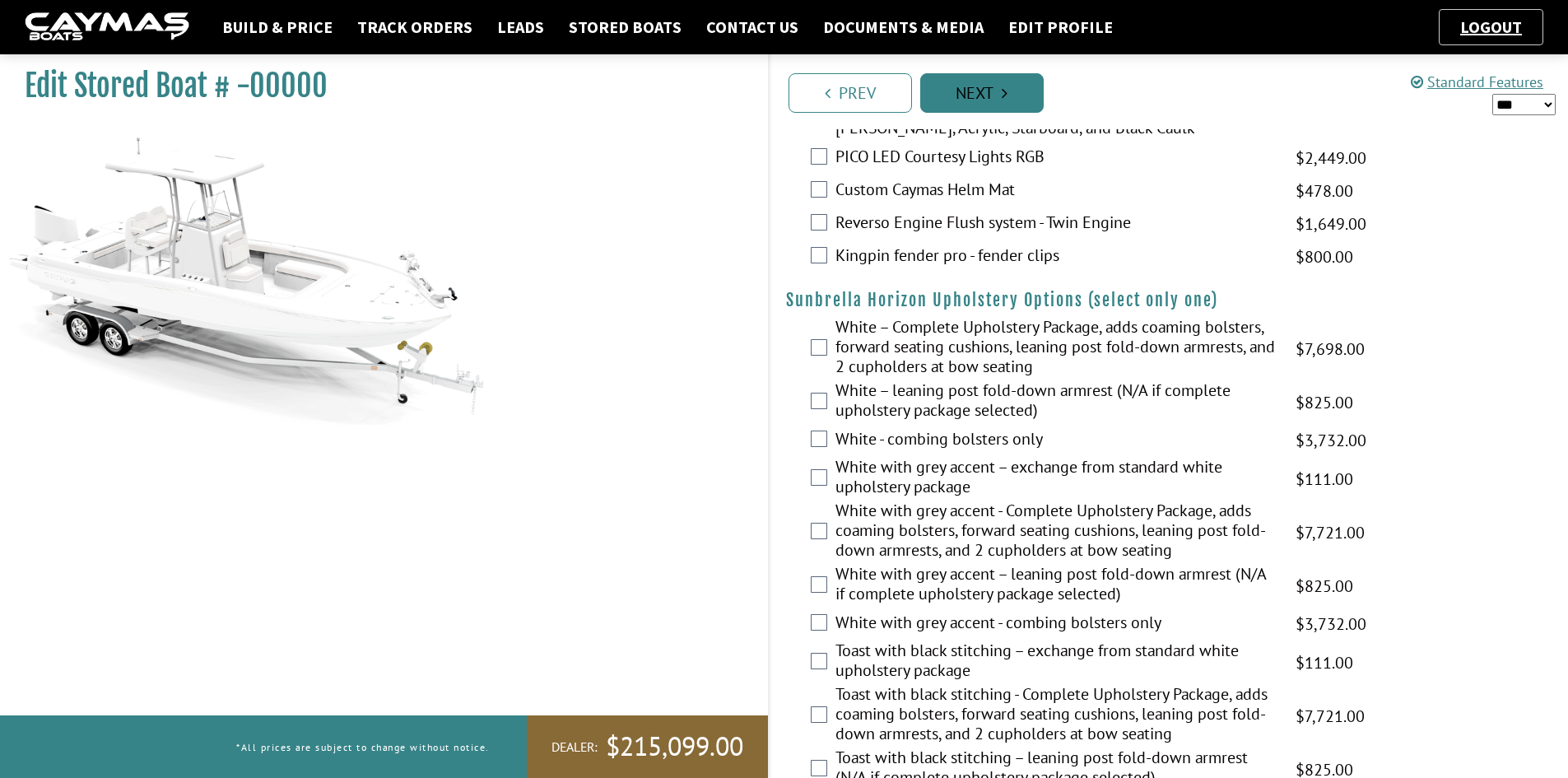
click at [980, 77] on link "Next" at bounding box center [982, 93] width 124 height 39
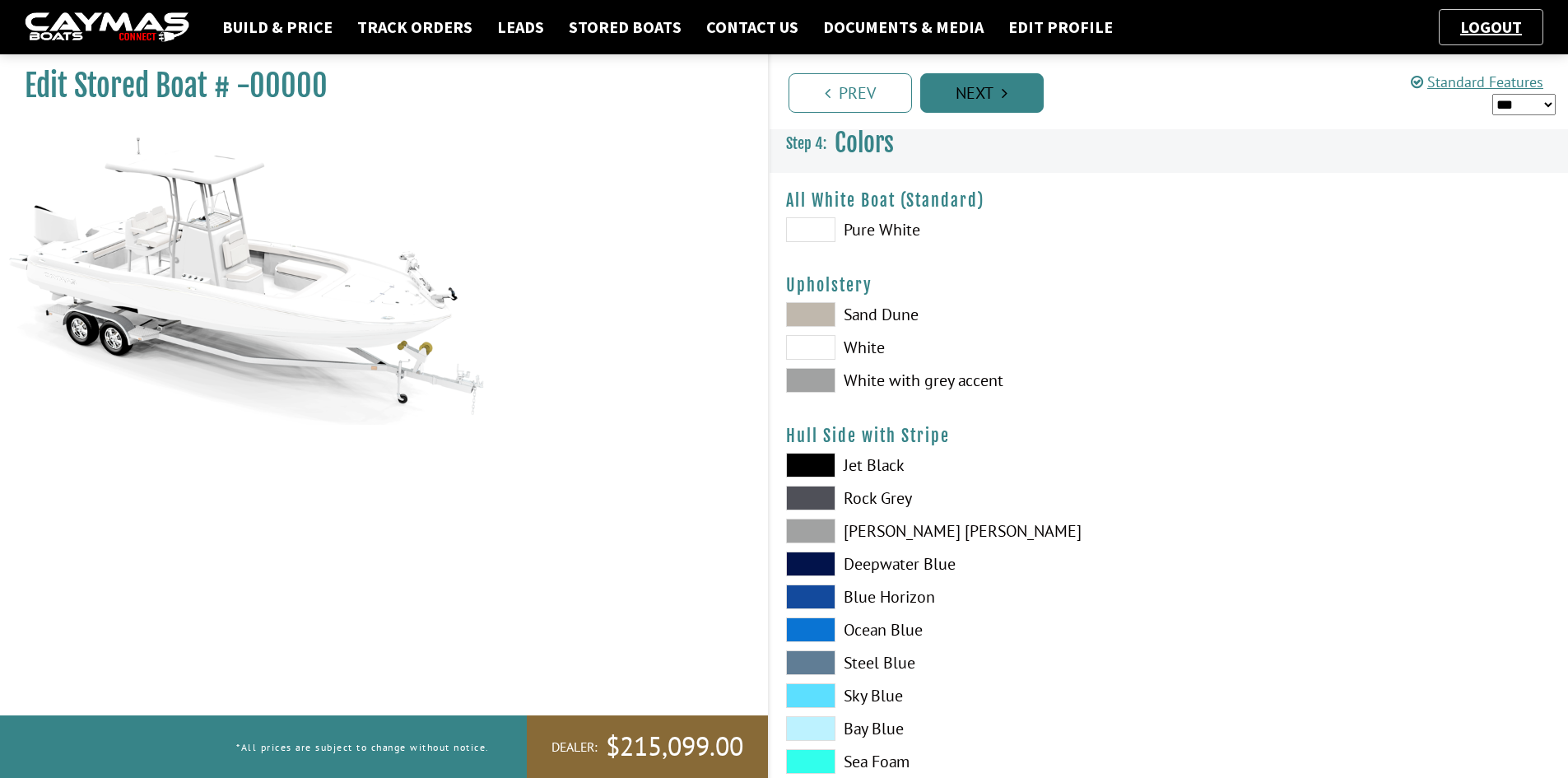
scroll to position [0, 0]
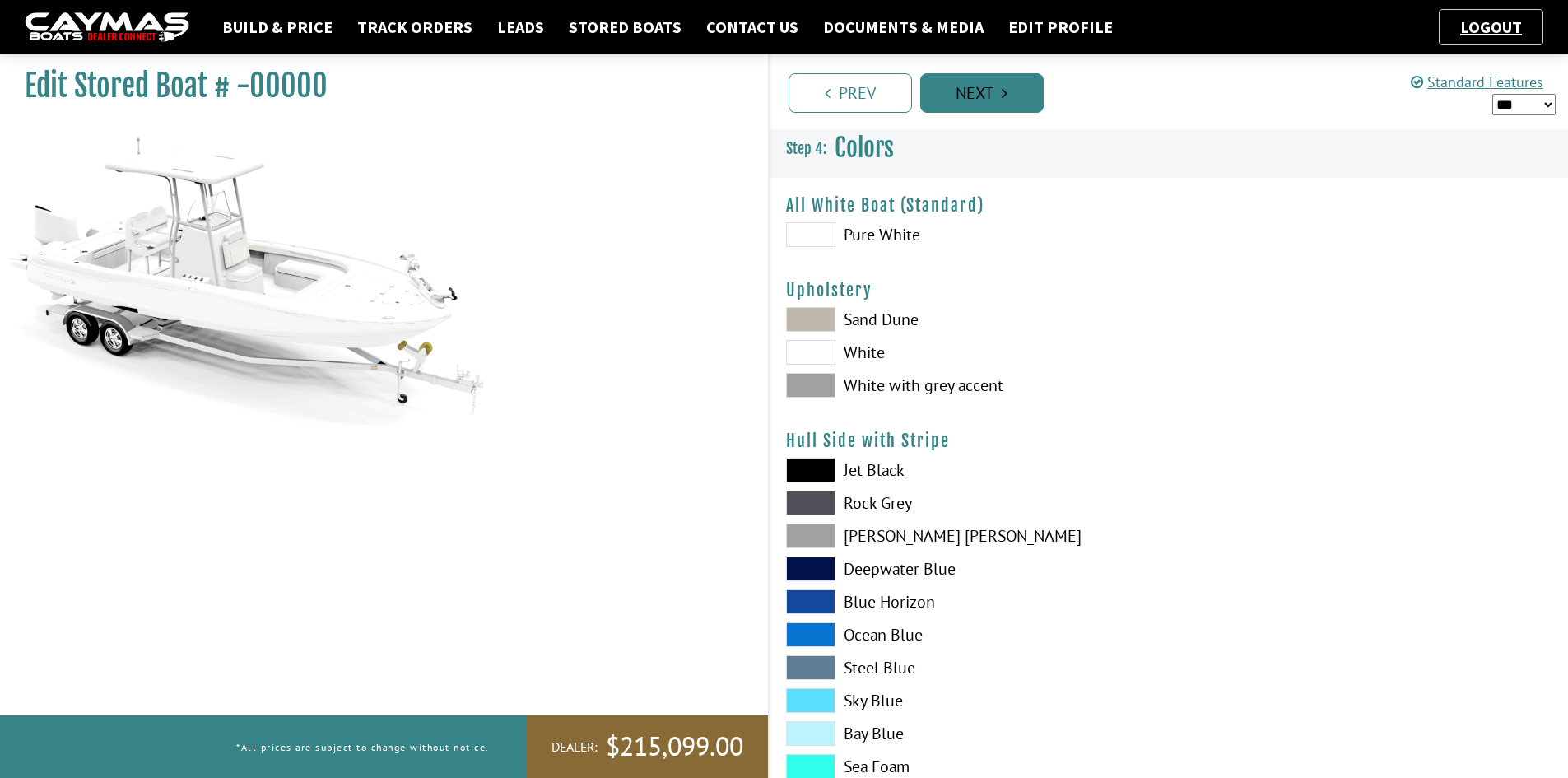
click at [957, 92] on link "Next" at bounding box center [982, 93] width 124 height 39
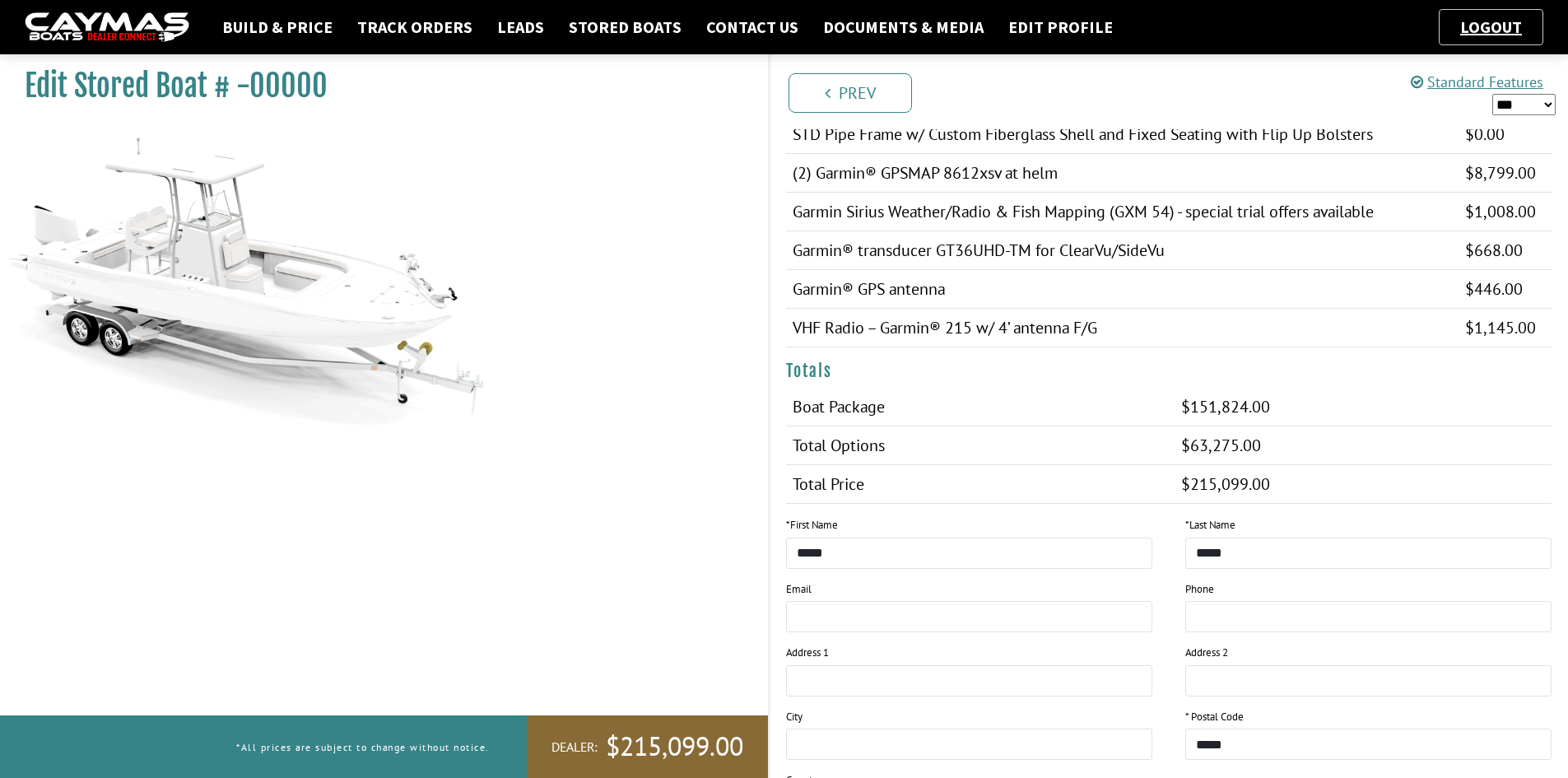
scroll to position [1769, 0]
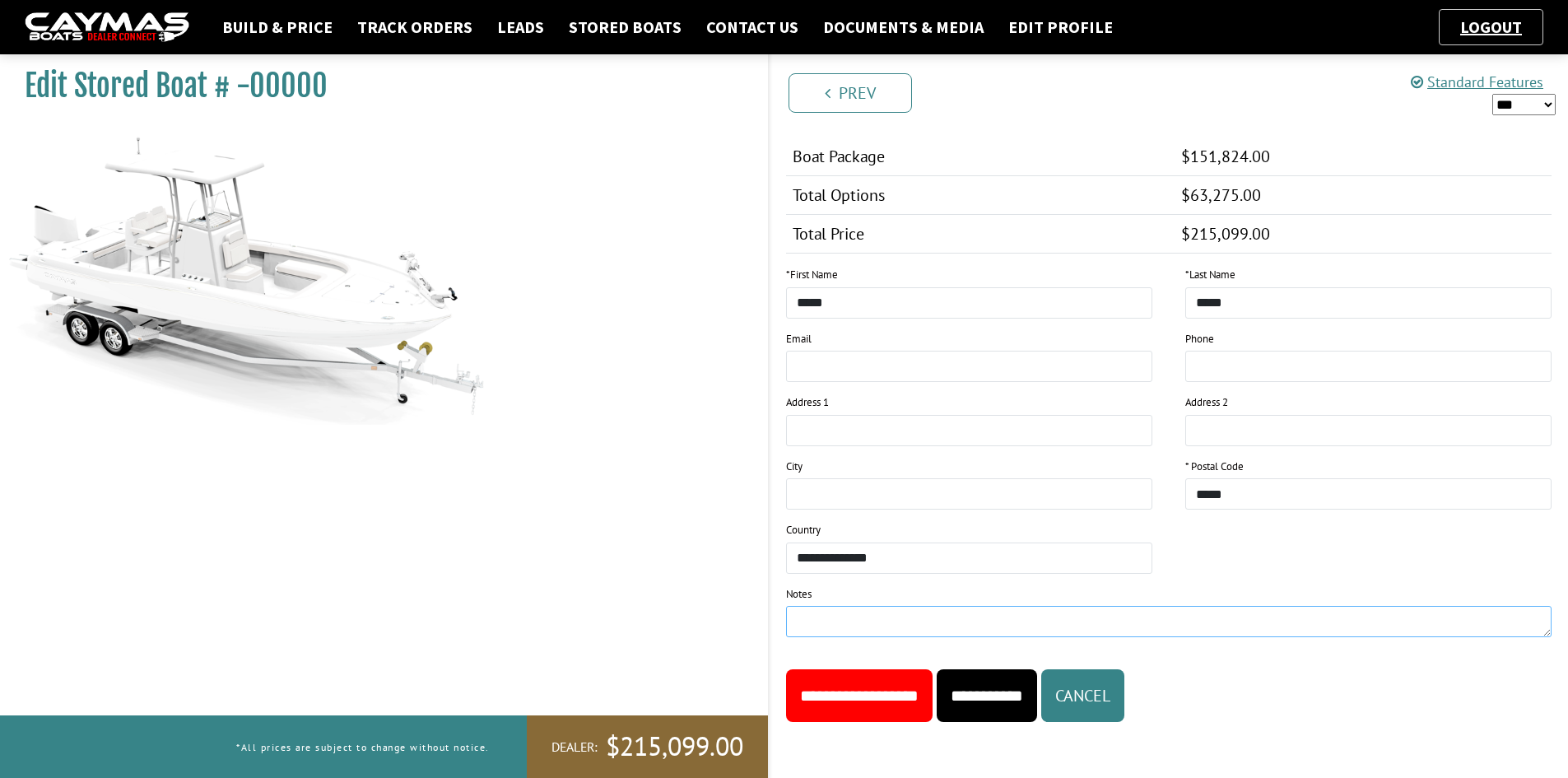
click at [888, 622] on textarea at bounding box center [1169, 621] width 767 height 31
type textarea "**********"
click at [912, 692] on input "**********" at bounding box center [859, 696] width 146 height 52
